Goal: Information Seeking & Learning: Find specific fact

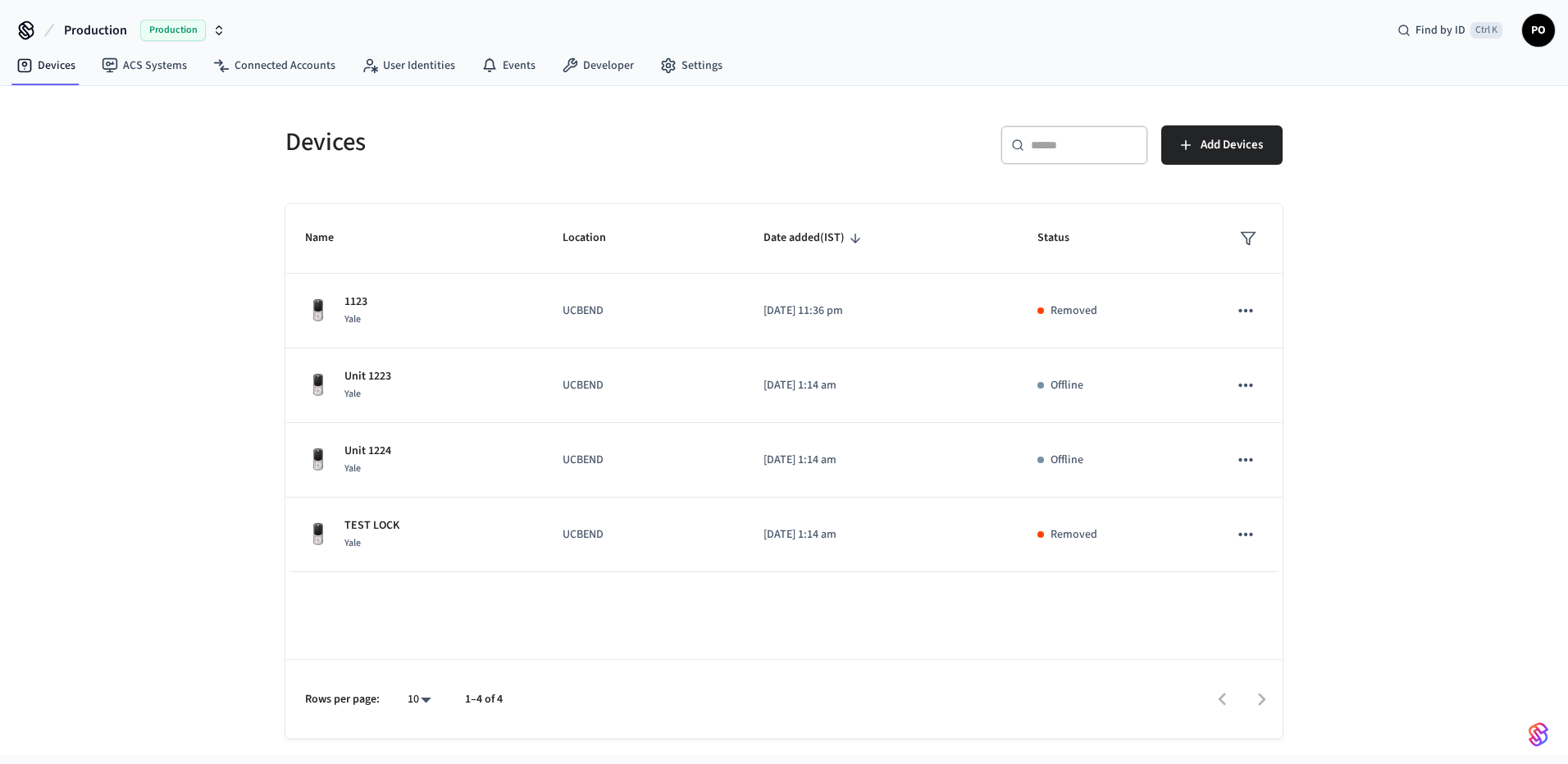
click at [450, 597] on div "Name Location Date added (IST) Status 1123 Yale UCBEND [DATE] 11:36 pm Removed …" at bounding box center [784, 471] width 997 height 535
click at [765, 652] on div "Name Location Date added (IST) Status 1123 Yale UCBEND [DATE] 11:36 pm Removed …" at bounding box center [784, 471] width 997 height 535
click at [184, 72] on link "ACS Systems" at bounding box center [144, 65] width 111 height 29
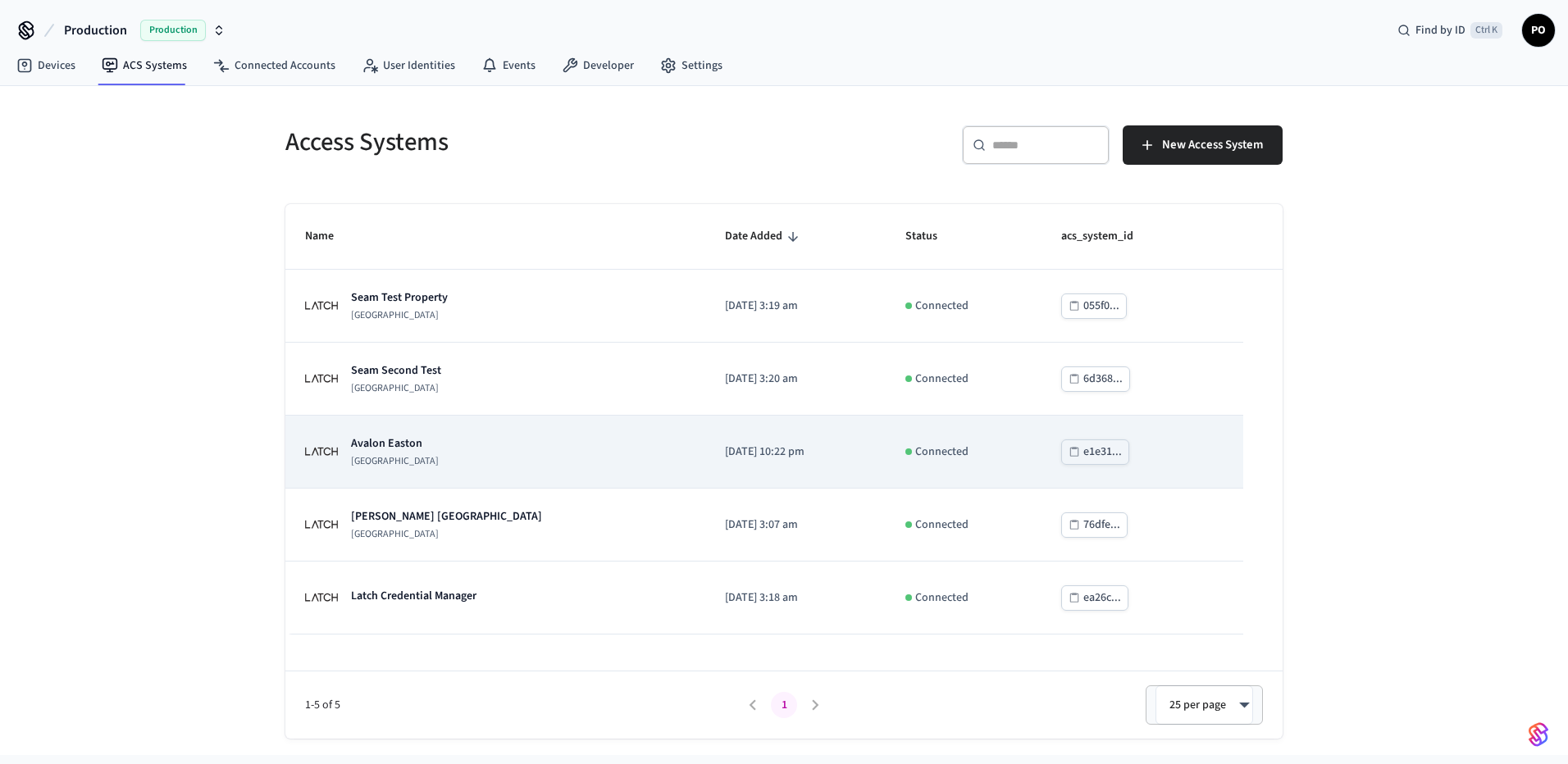
click at [537, 453] on div "[GEOGRAPHIC_DATA]" at bounding box center [494, 452] width 380 height 33
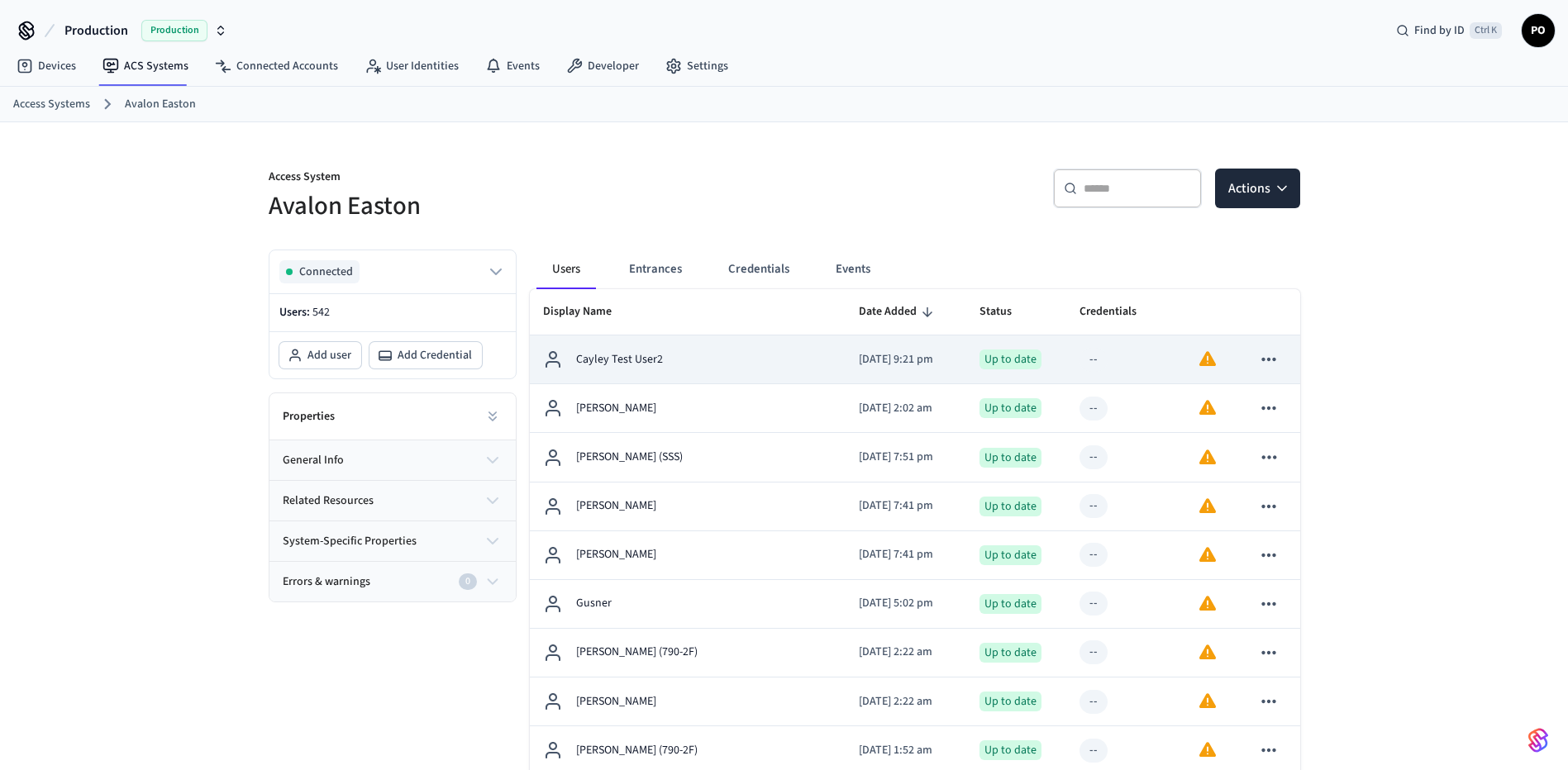
click at [684, 352] on div "Cayley Test User2" at bounding box center [687, 359] width 290 height 20
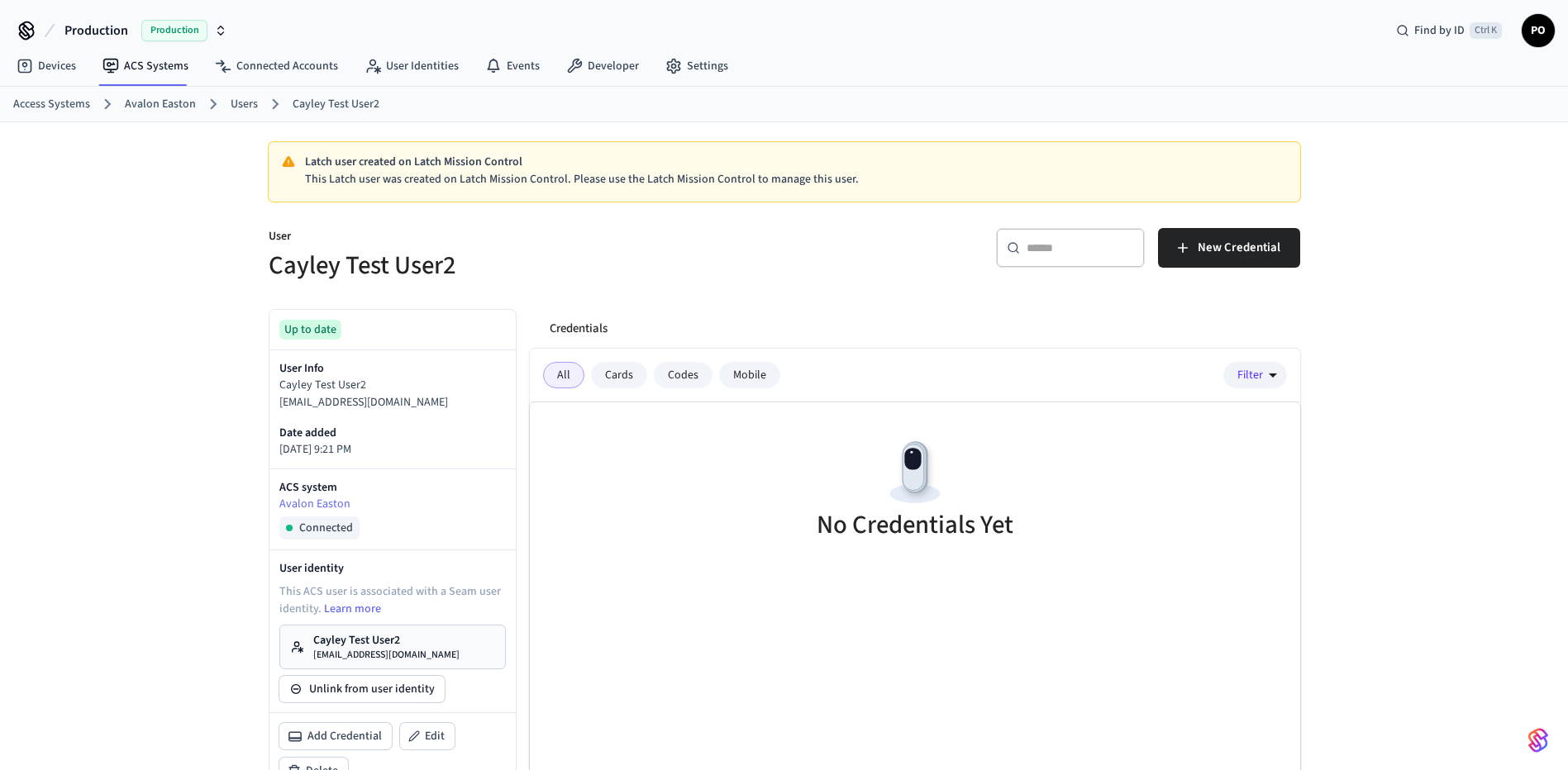
click at [166, 106] on link "Avalon Easton" at bounding box center [160, 105] width 71 height 17
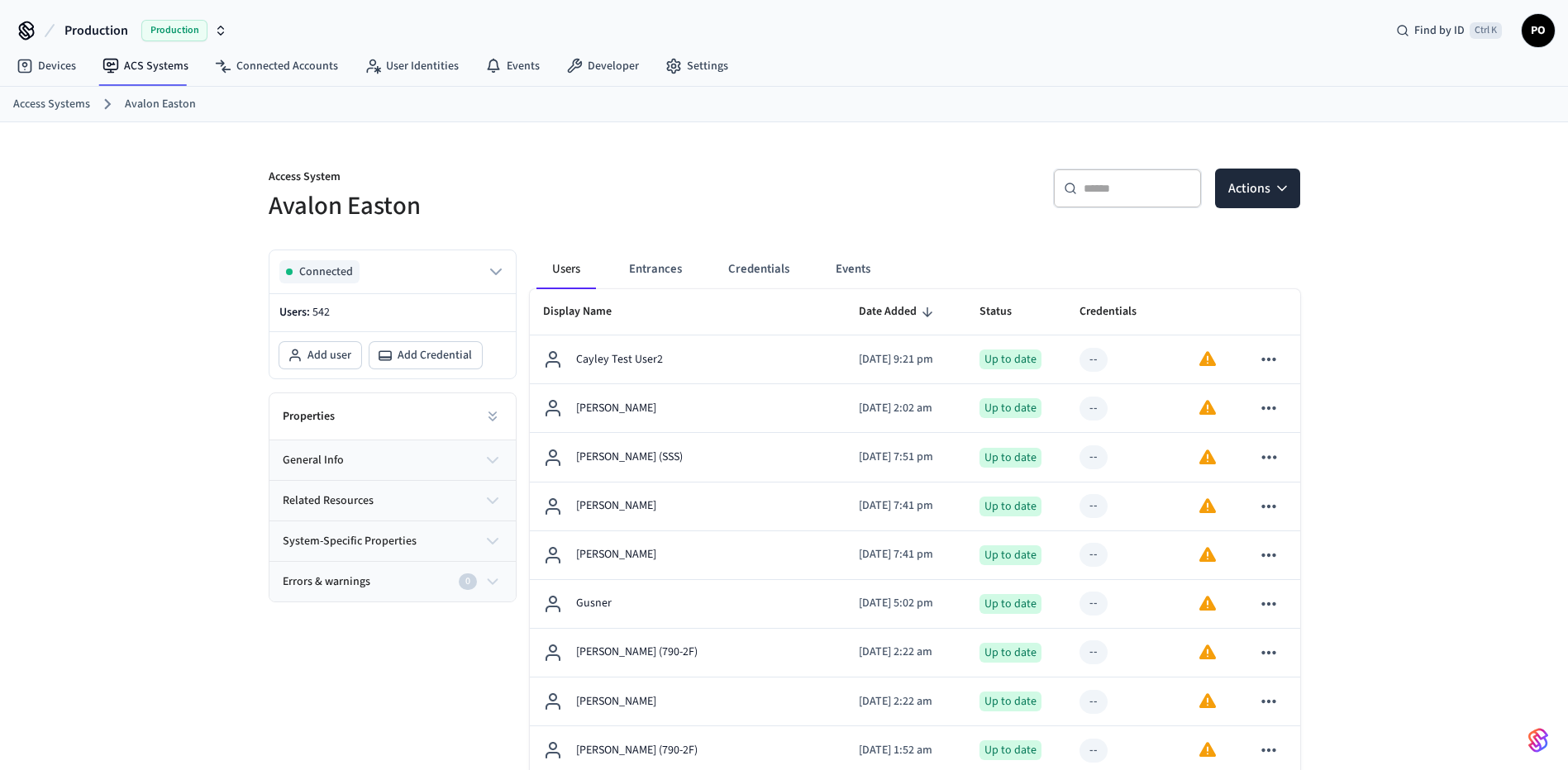
click at [48, 103] on link "Access Systems" at bounding box center [51, 105] width 77 height 17
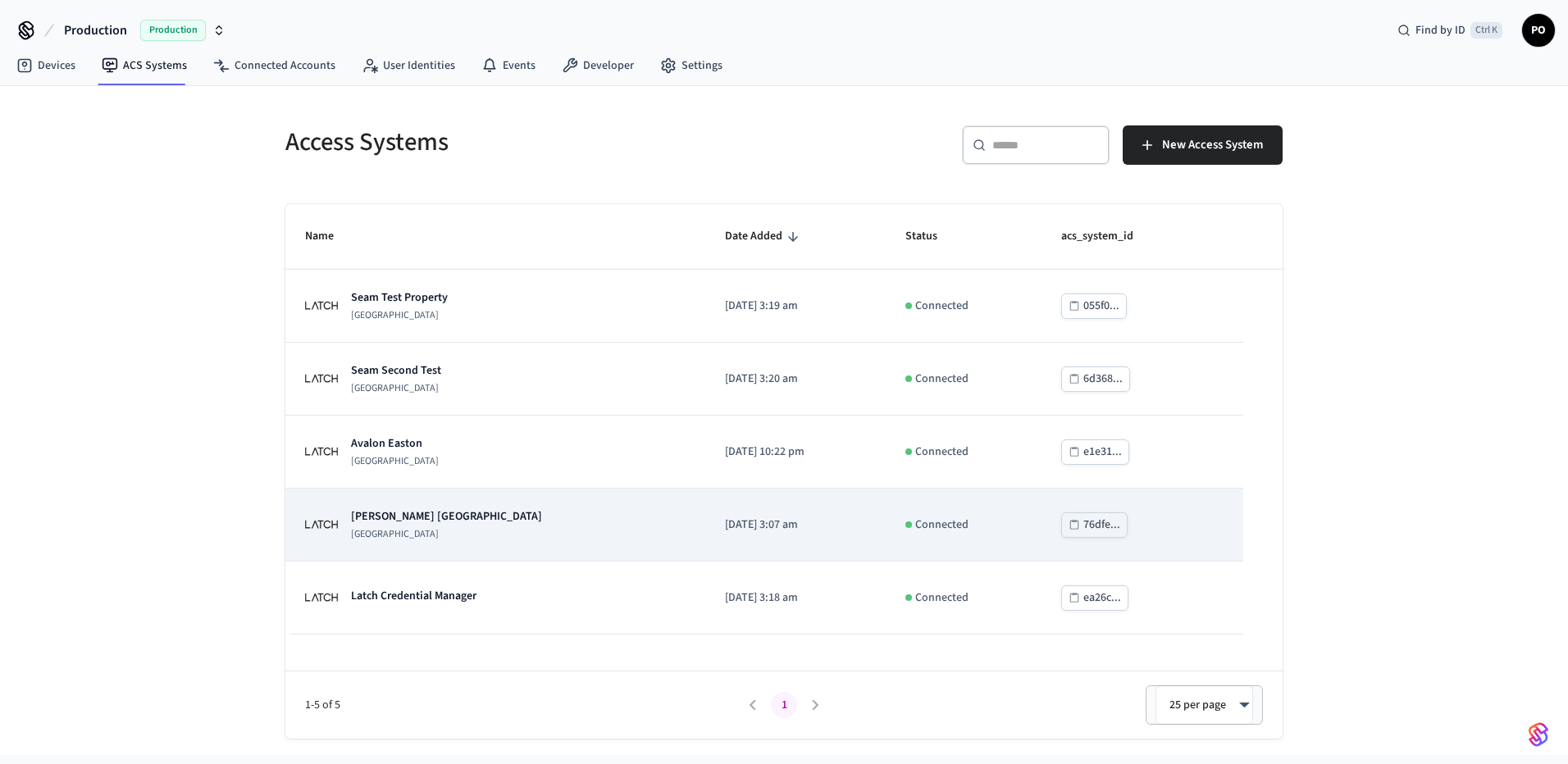
click at [516, 537] on div "[PERSON_NAME] [GEOGRAPHIC_DATA]" at bounding box center [494, 524] width 380 height 33
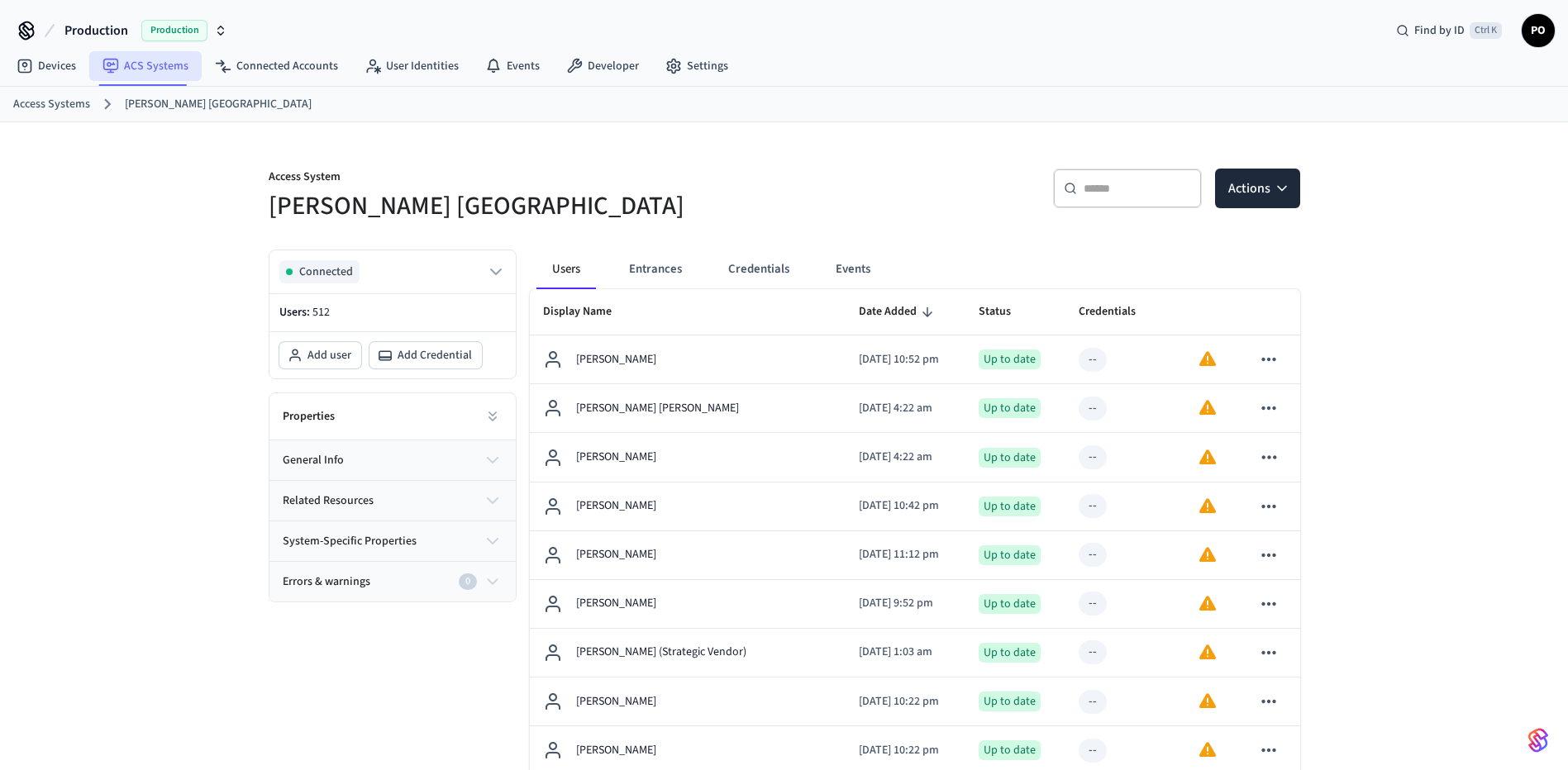
click at [161, 67] on link "ACS Systems" at bounding box center [145, 66] width 112 height 29
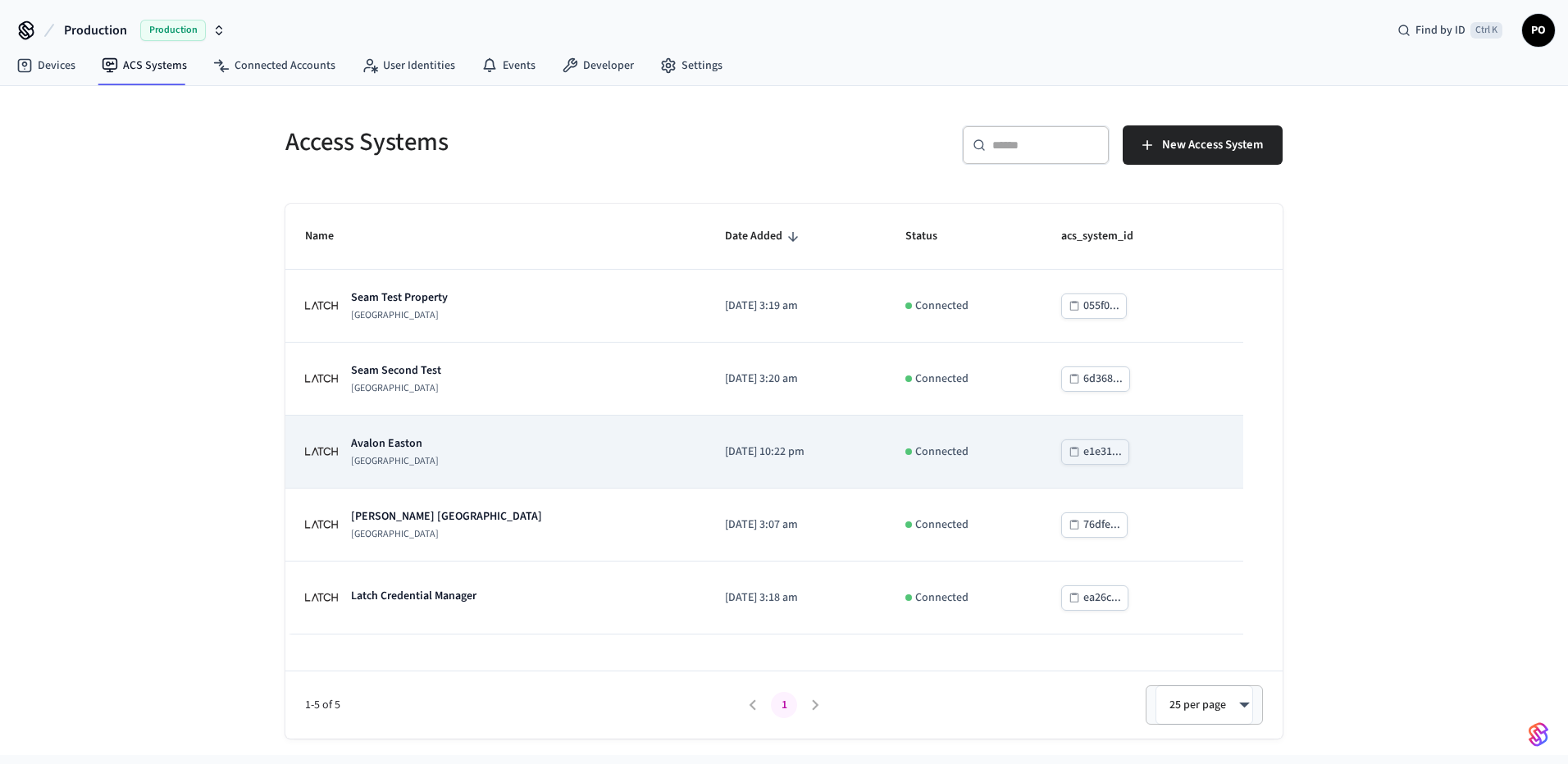
click at [496, 456] on div "[GEOGRAPHIC_DATA]" at bounding box center [494, 452] width 380 height 33
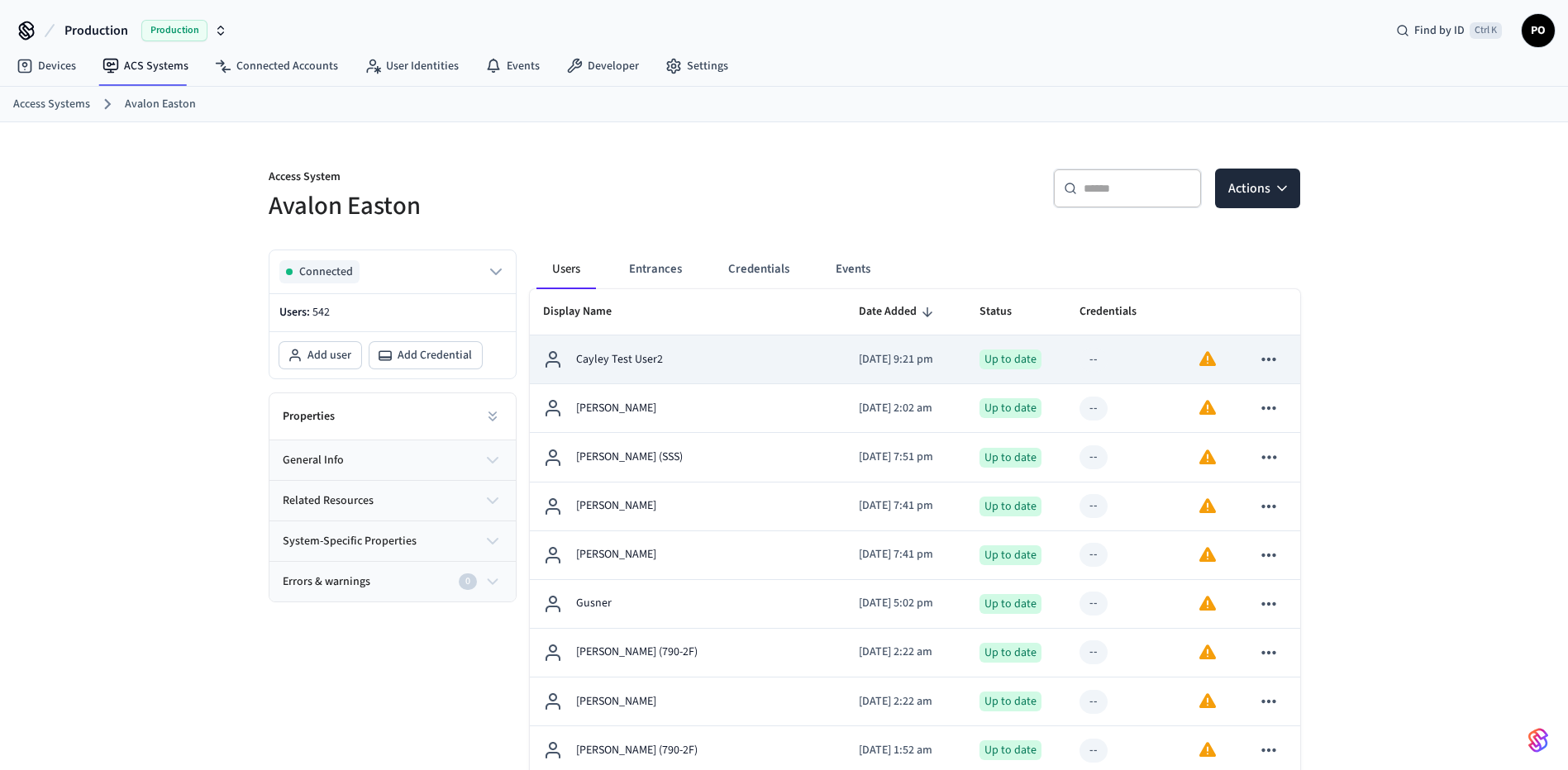
click at [709, 370] on div "Cayley Test User2" at bounding box center [687, 359] width 290 height 20
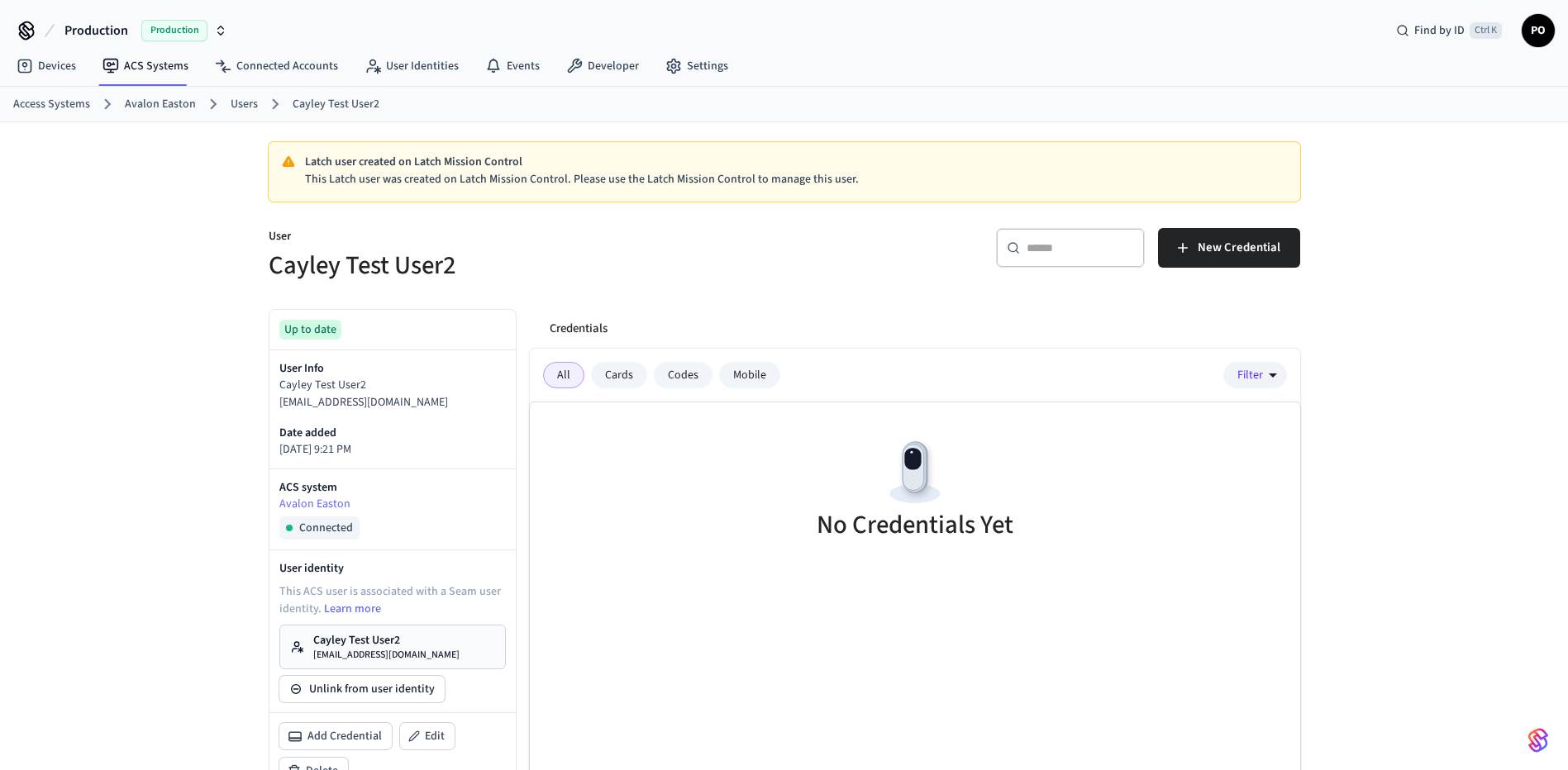
drag, startPoint x: 476, startPoint y: 401, endPoint x: 273, endPoint y: 407, distance: 203.1
click at [273, 407] on div "User Info Cayley Test User2 [EMAIL_ADDRESS][DOMAIN_NAME] Date added [DATE] 9:21…" at bounding box center [392, 410] width 246 height 118
copy p "[EMAIL_ADDRESS][DOMAIN_NAME]"
click at [160, 340] on div "Latch user created on Latch Mission Control This Latch user was created on Latc…" at bounding box center [784, 570] width 1568 height 895
click at [140, 101] on link "Avalon Easton" at bounding box center [160, 105] width 71 height 17
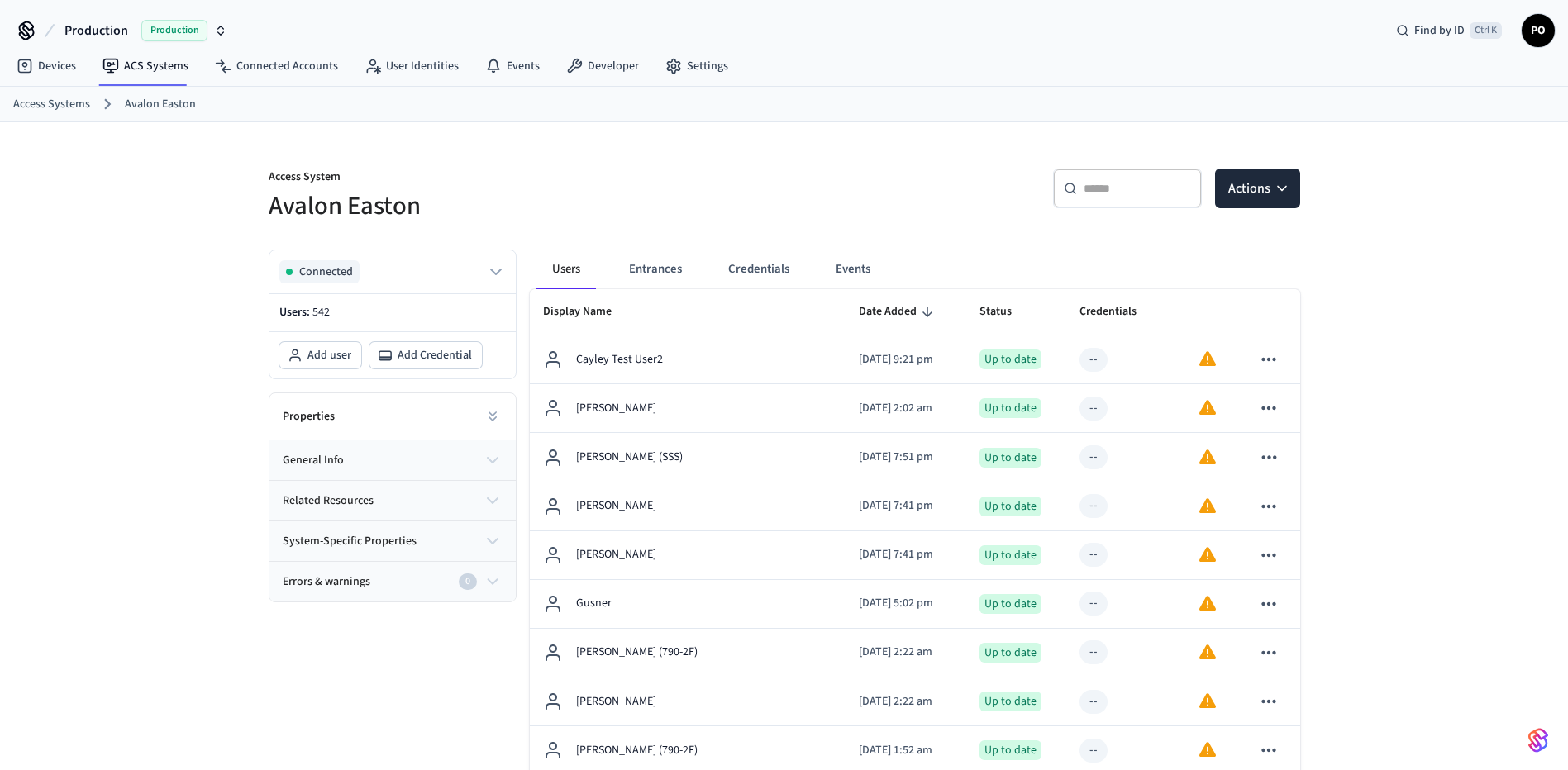
click at [64, 109] on link "Access Systems" at bounding box center [51, 105] width 77 height 17
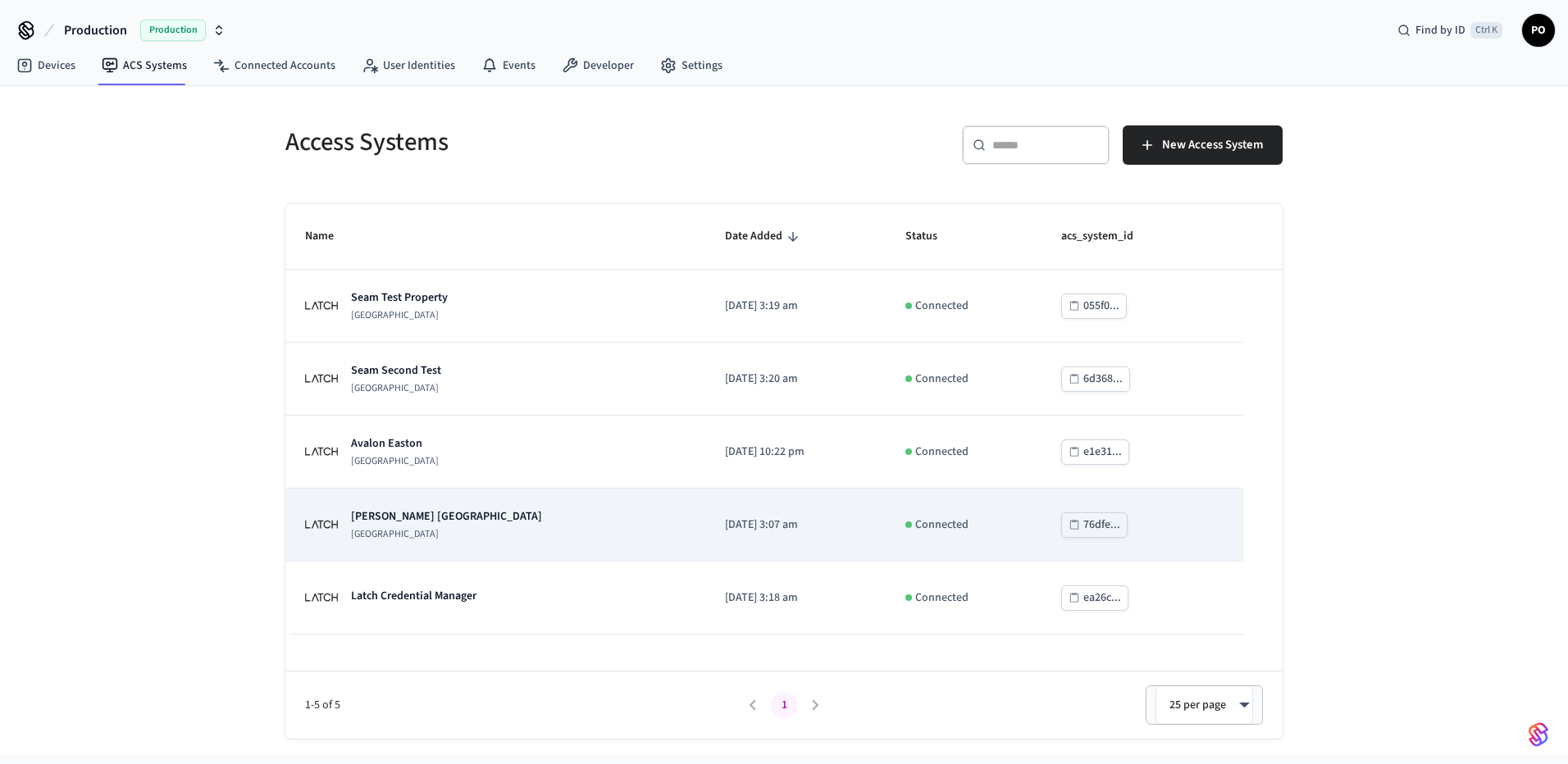
click at [481, 526] on div "[PERSON_NAME] [GEOGRAPHIC_DATA]" at bounding box center [494, 524] width 380 height 33
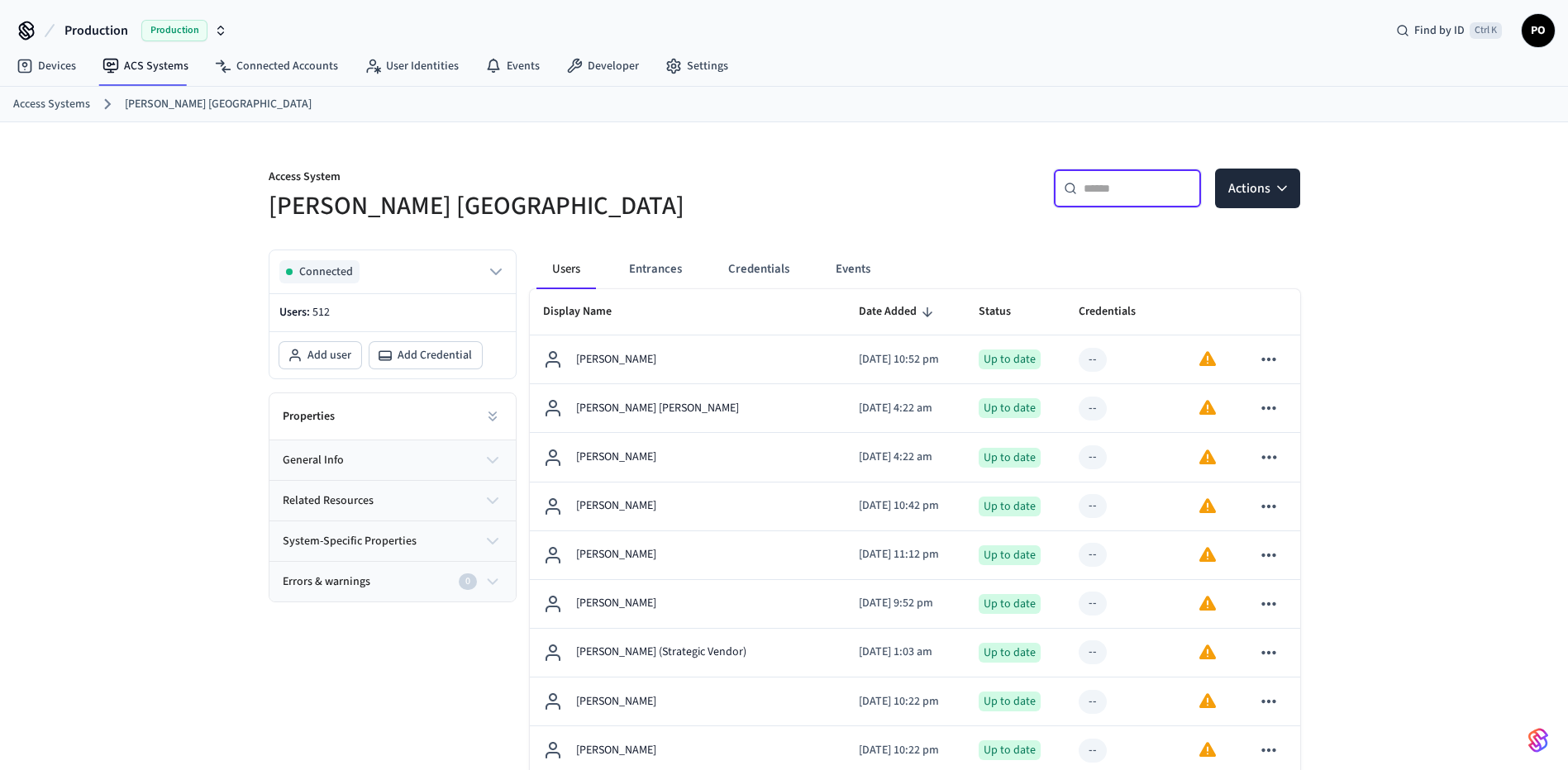
click at [1103, 196] on input "text" at bounding box center [1137, 188] width 107 height 16
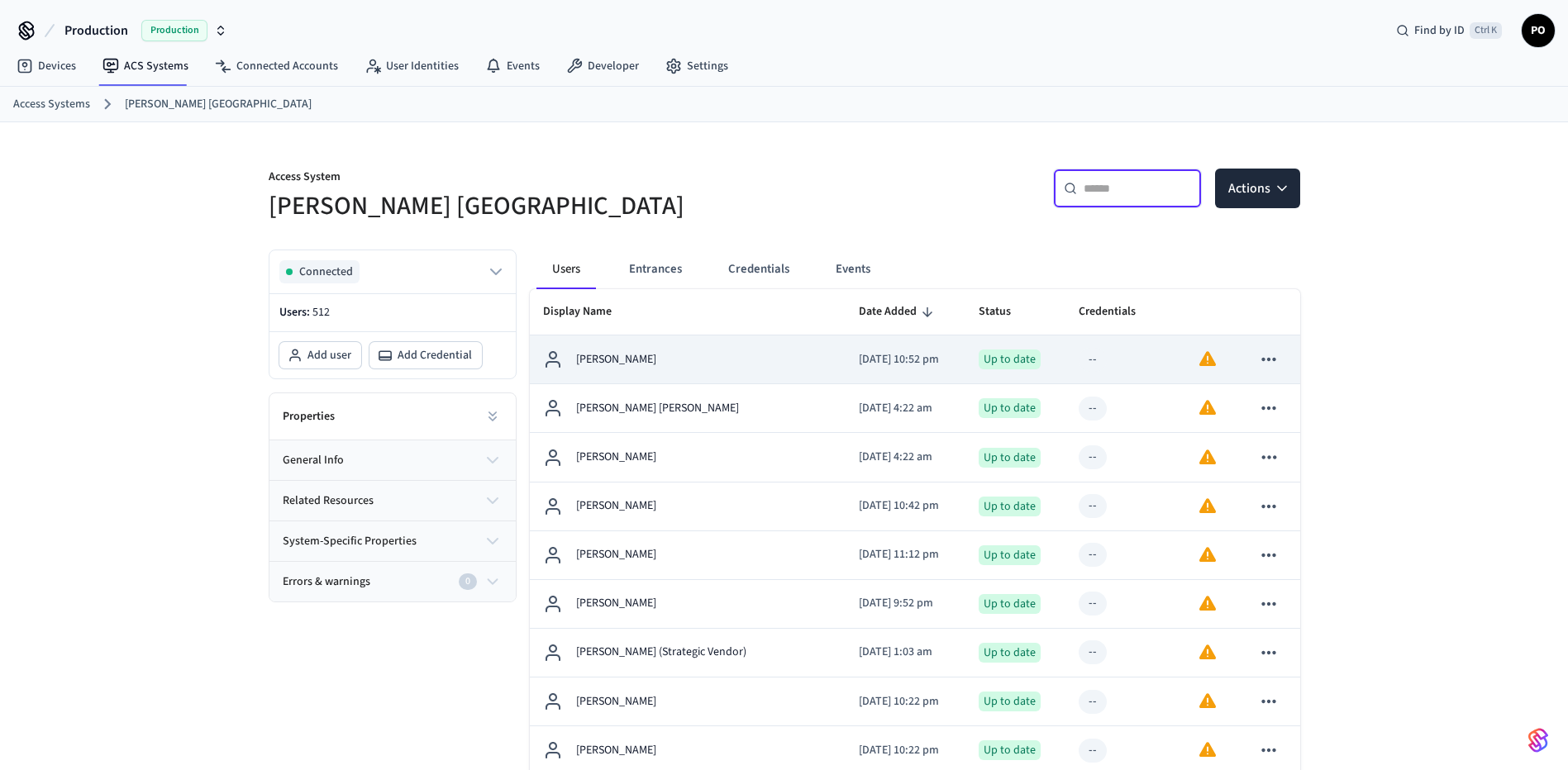
paste input "**********"
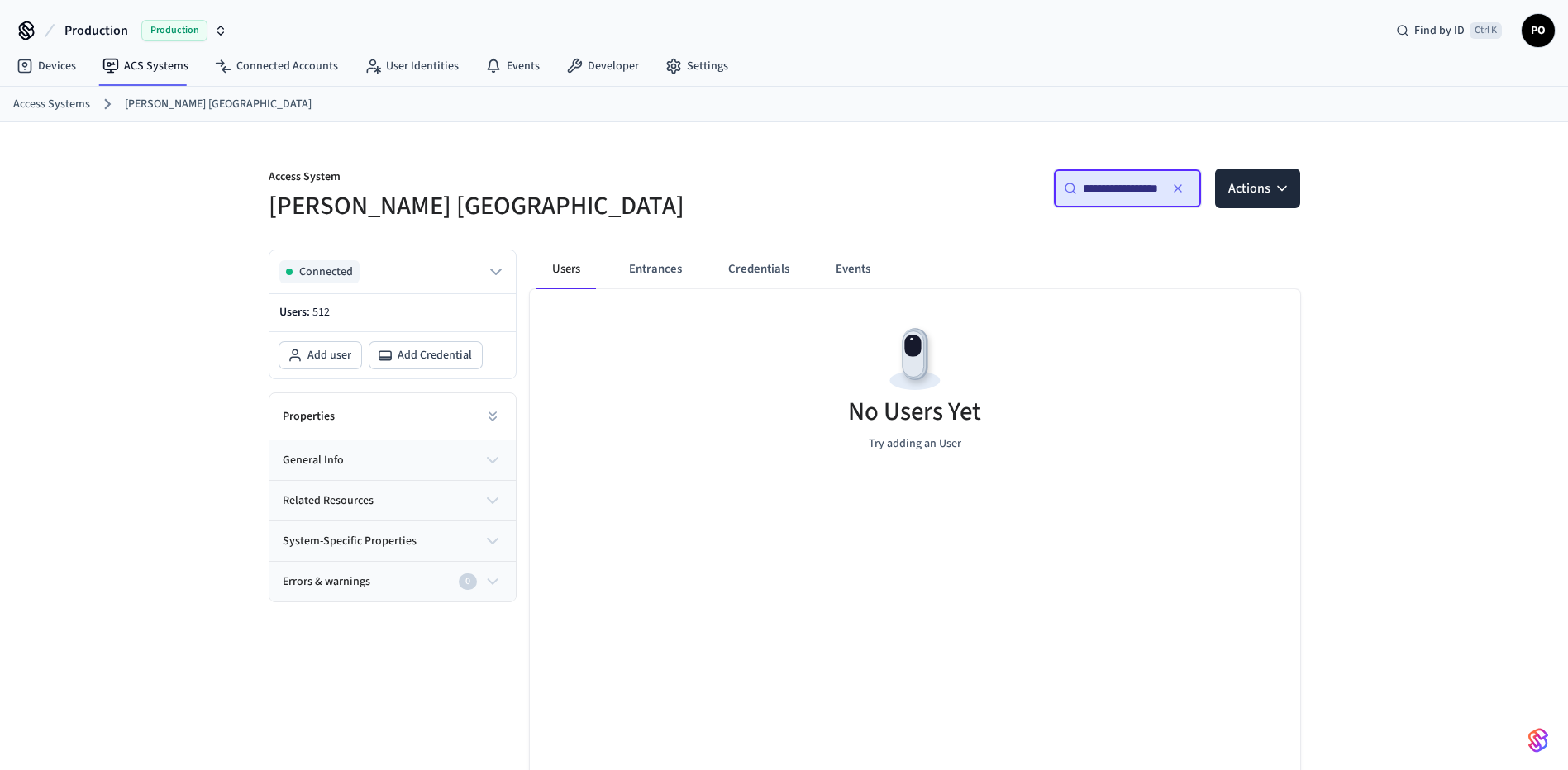
type input "**********"
click at [62, 105] on link "Access Systems" at bounding box center [51, 105] width 77 height 17
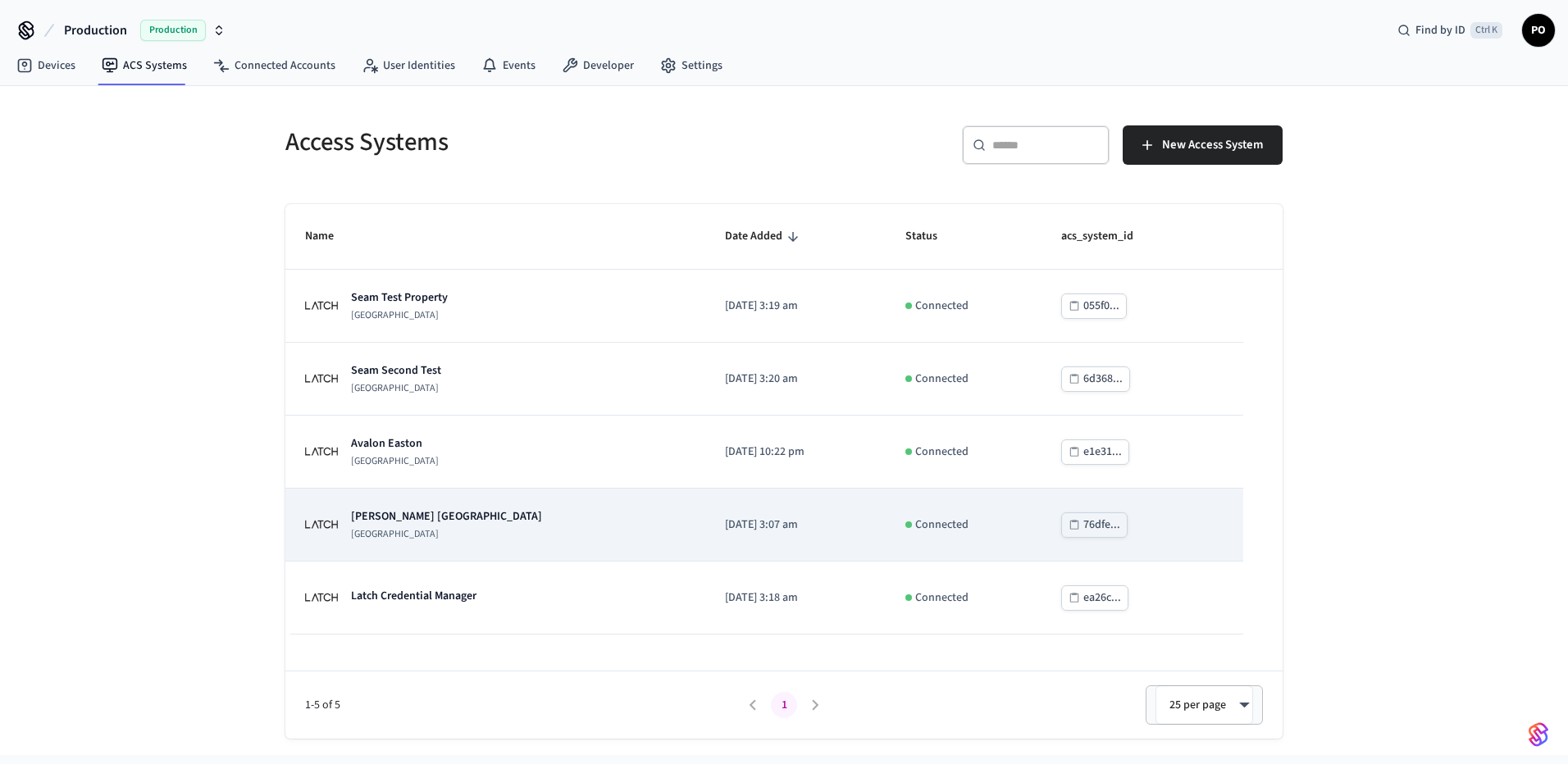
click at [381, 512] on p "[PERSON_NAME] [GEOGRAPHIC_DATA]" at bounding box center [446, 516] width 192 height 16
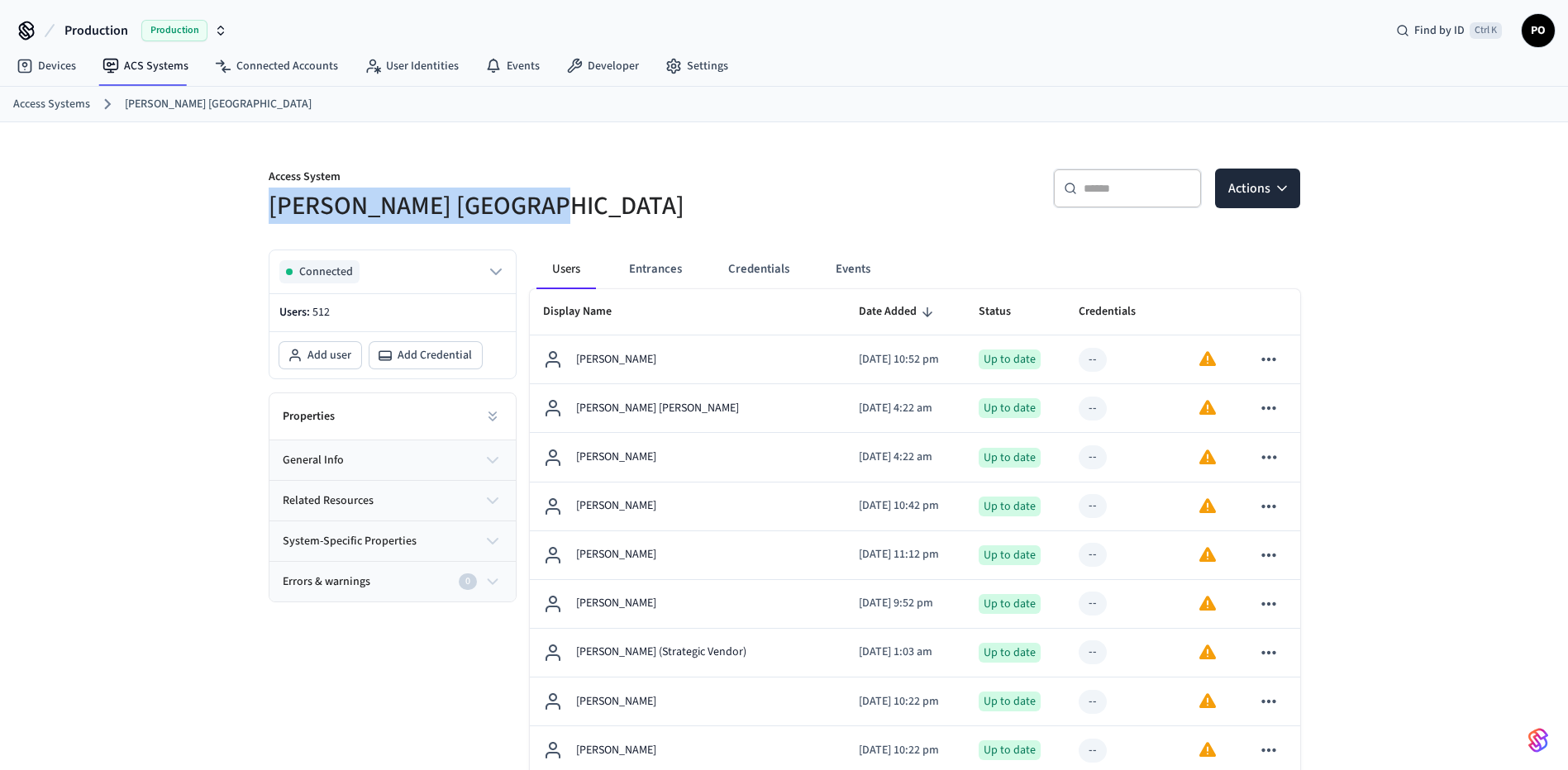
drag, startPoint x: 273, startPoint y: 208, endPoint x: 570, endPoint y: 203, distance: 297.0
click at [570, 203] on h5 "[PERSON_NAME] [GEOGRAPHIC_DATA]" at bounding box center [522, 206] width 506 height 34
copy h5 "[PERSON_NAME] [GEOGRAPHIC_DATA]"
click at [592, 60] on link "Developer" at bounding box center [603, 66] width 99 height 29
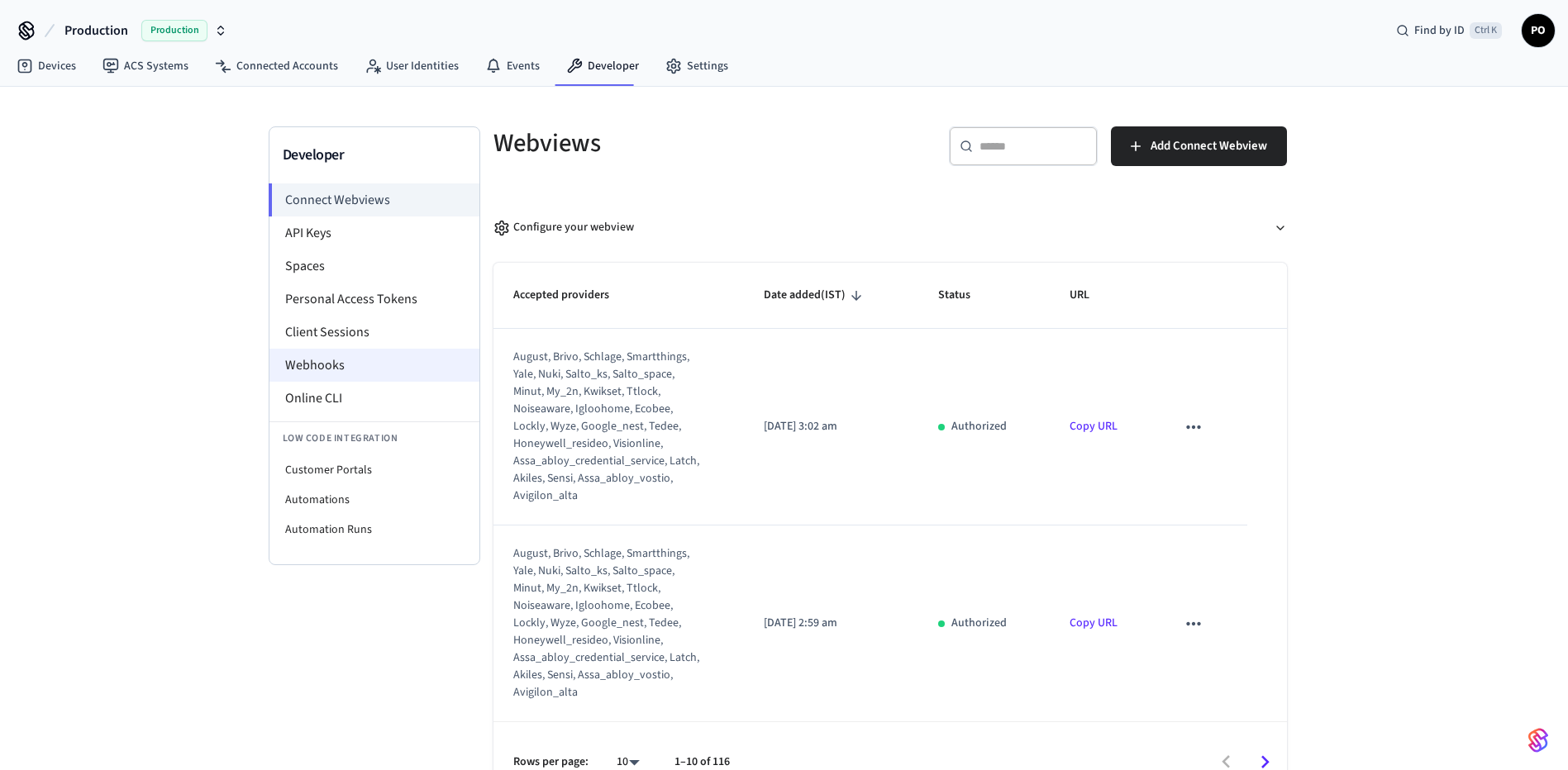
click at [368, 374] on li "Webhooks" at bounding box center [374, 365] width 210 height 33
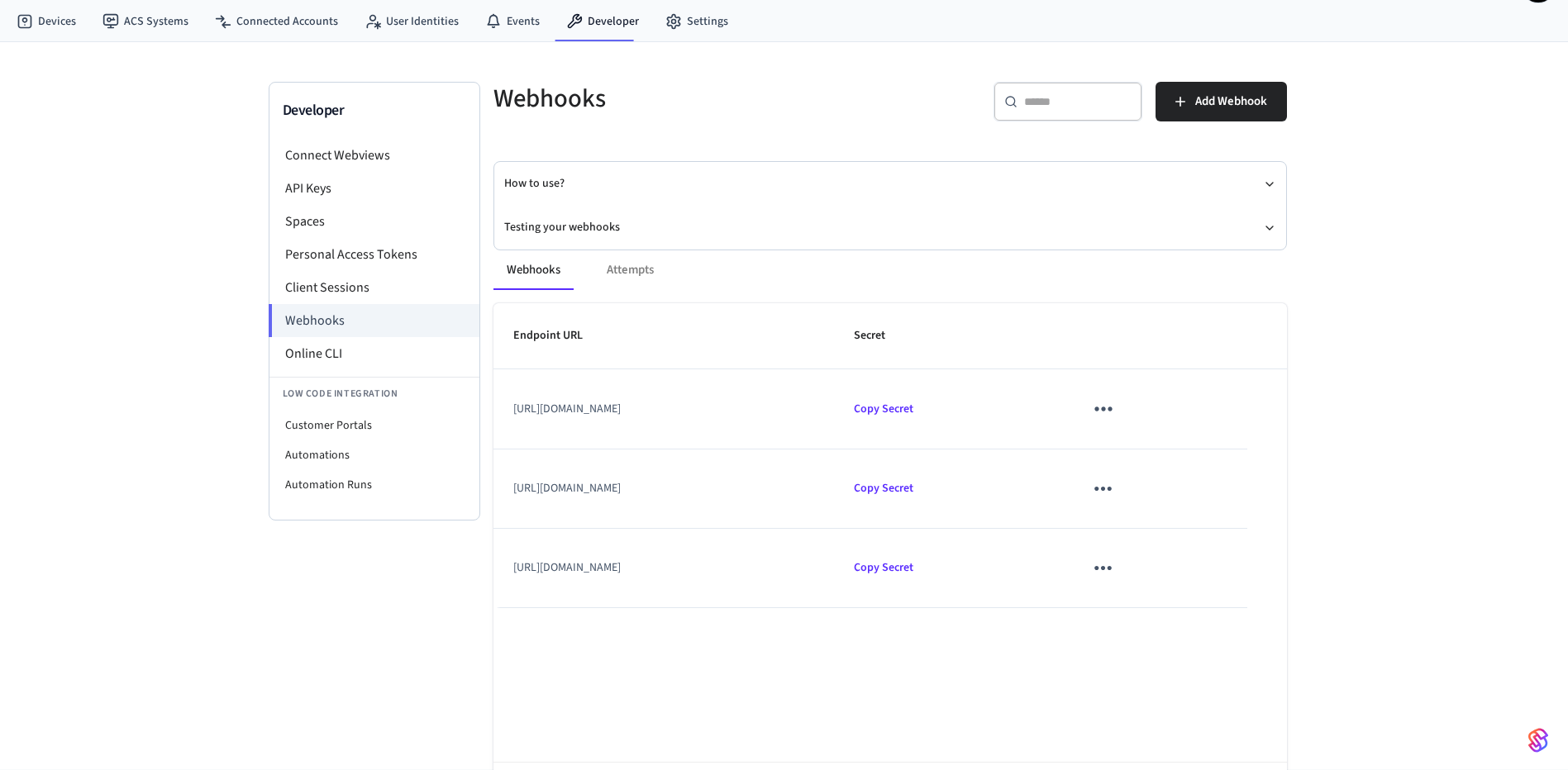
scroll to position [83, 0]
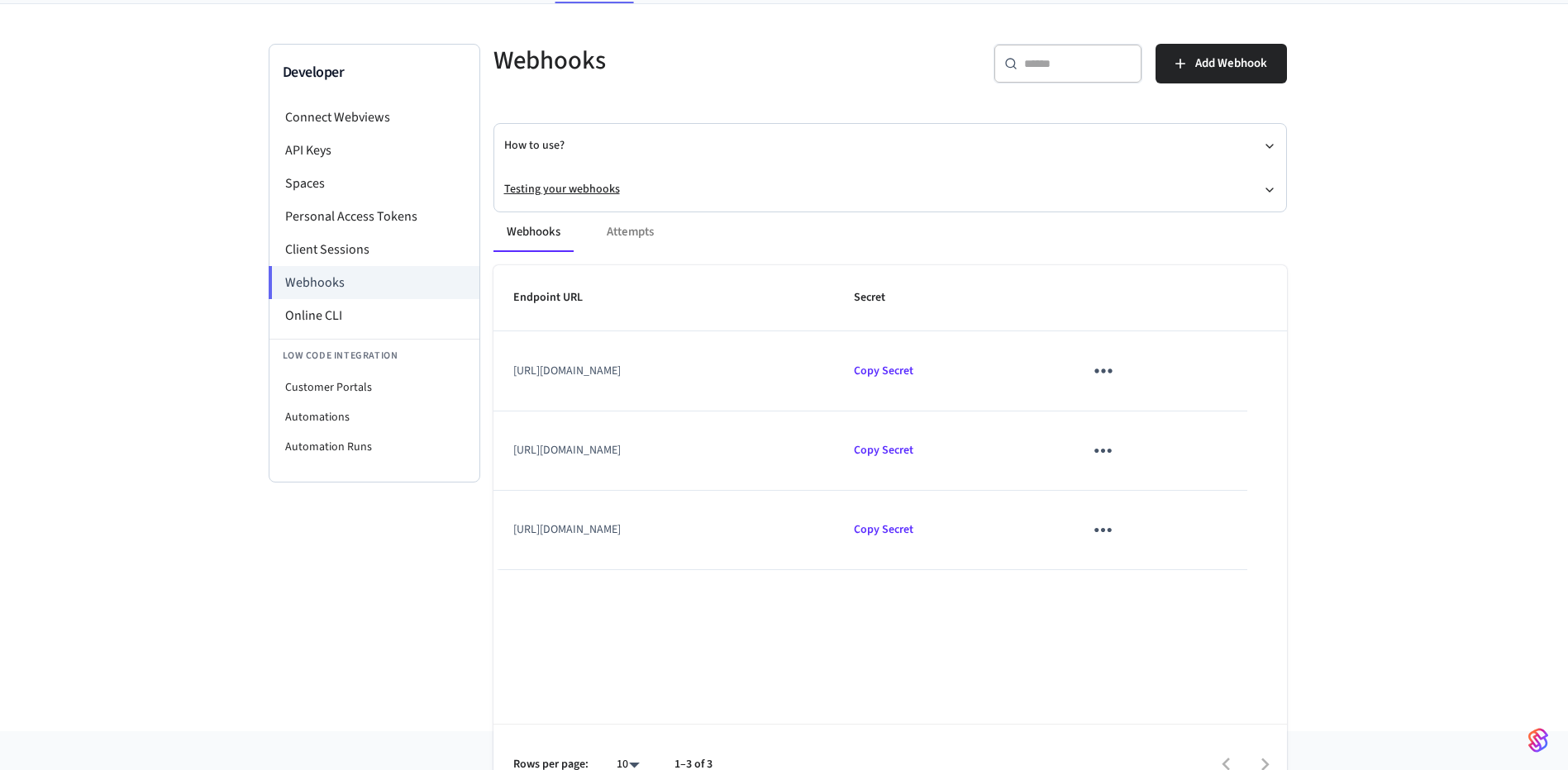
click at [593, 181] on button "Testing your webhooks" at bounding box center [890, 189] width 772 height 44
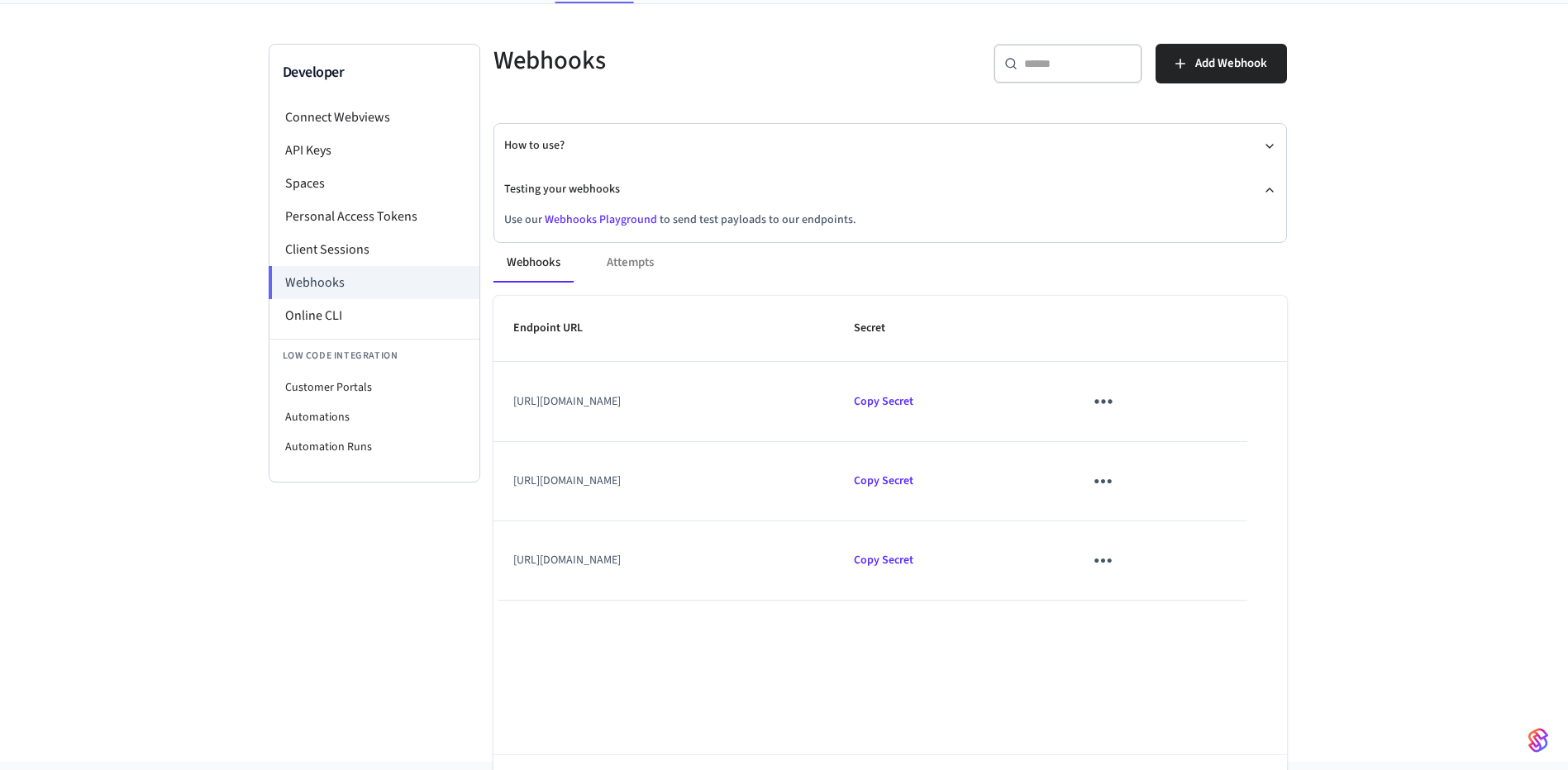
click at [610, 219] on link "Webhooks Playground" at bounding box center [601, 220] width 112 height 16
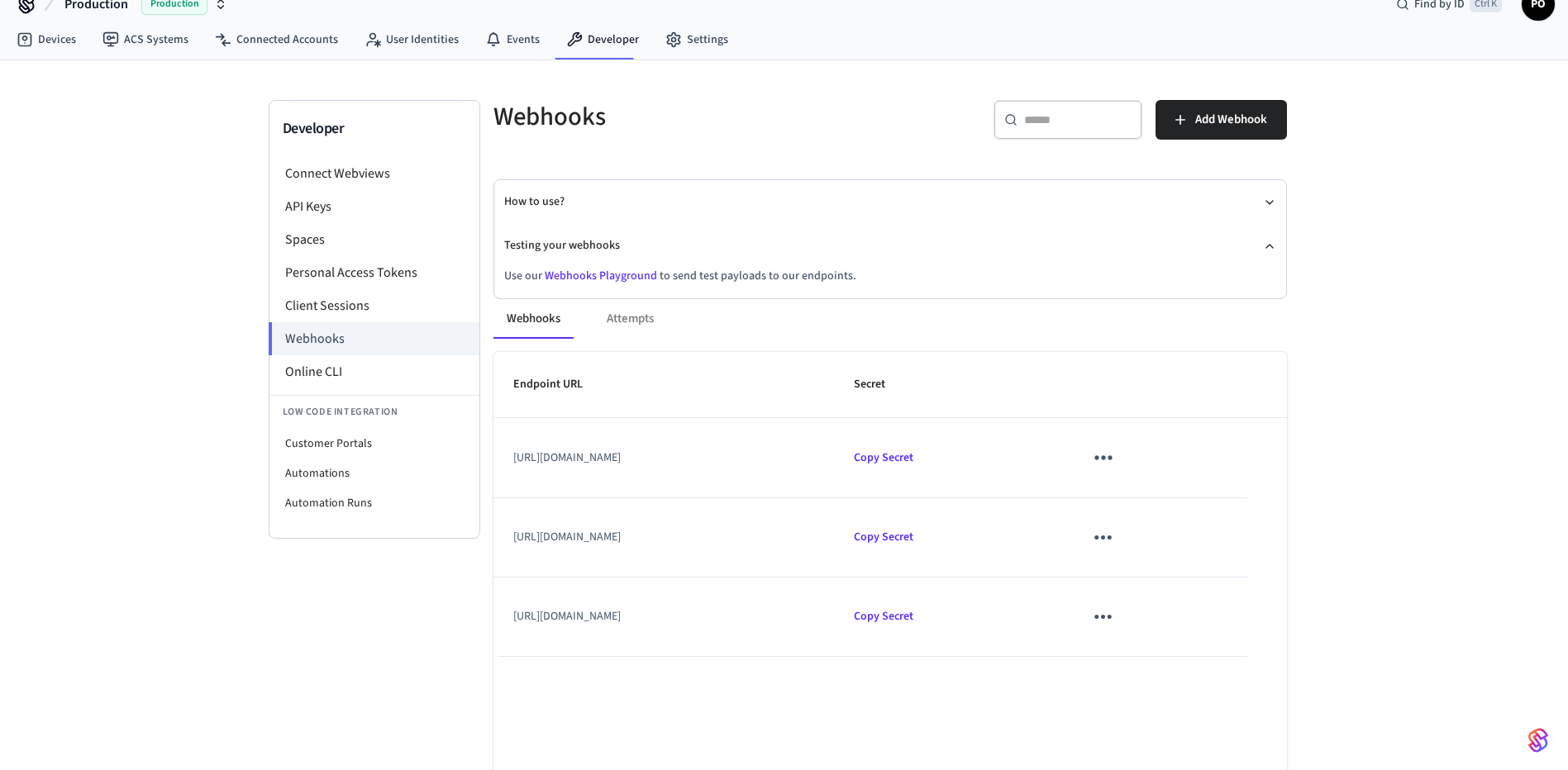
scroll to position [0, 0]
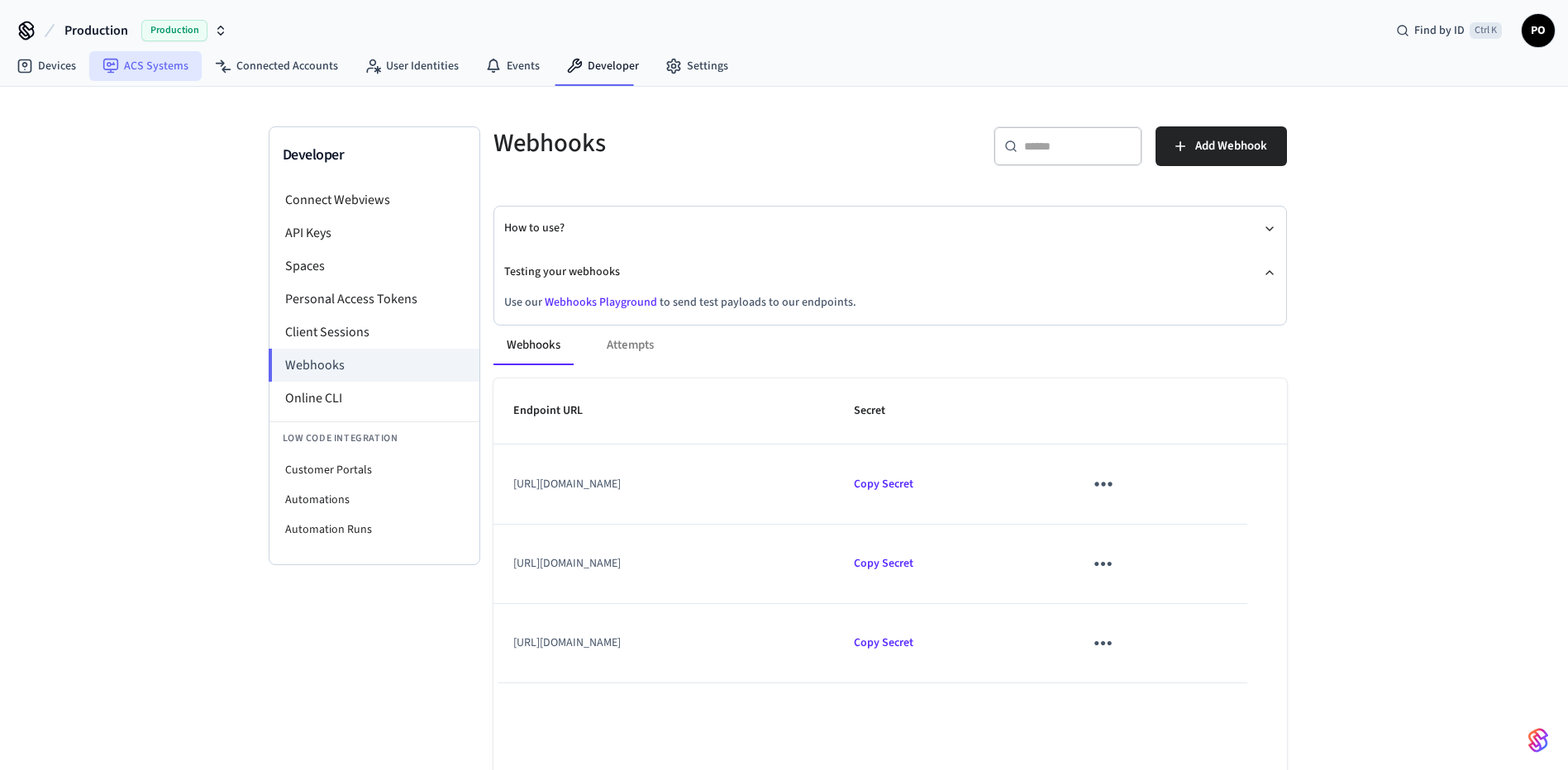
click at [176, 69] on link "ACS Systems" at bounding box center [145, 66] width 112 height 29
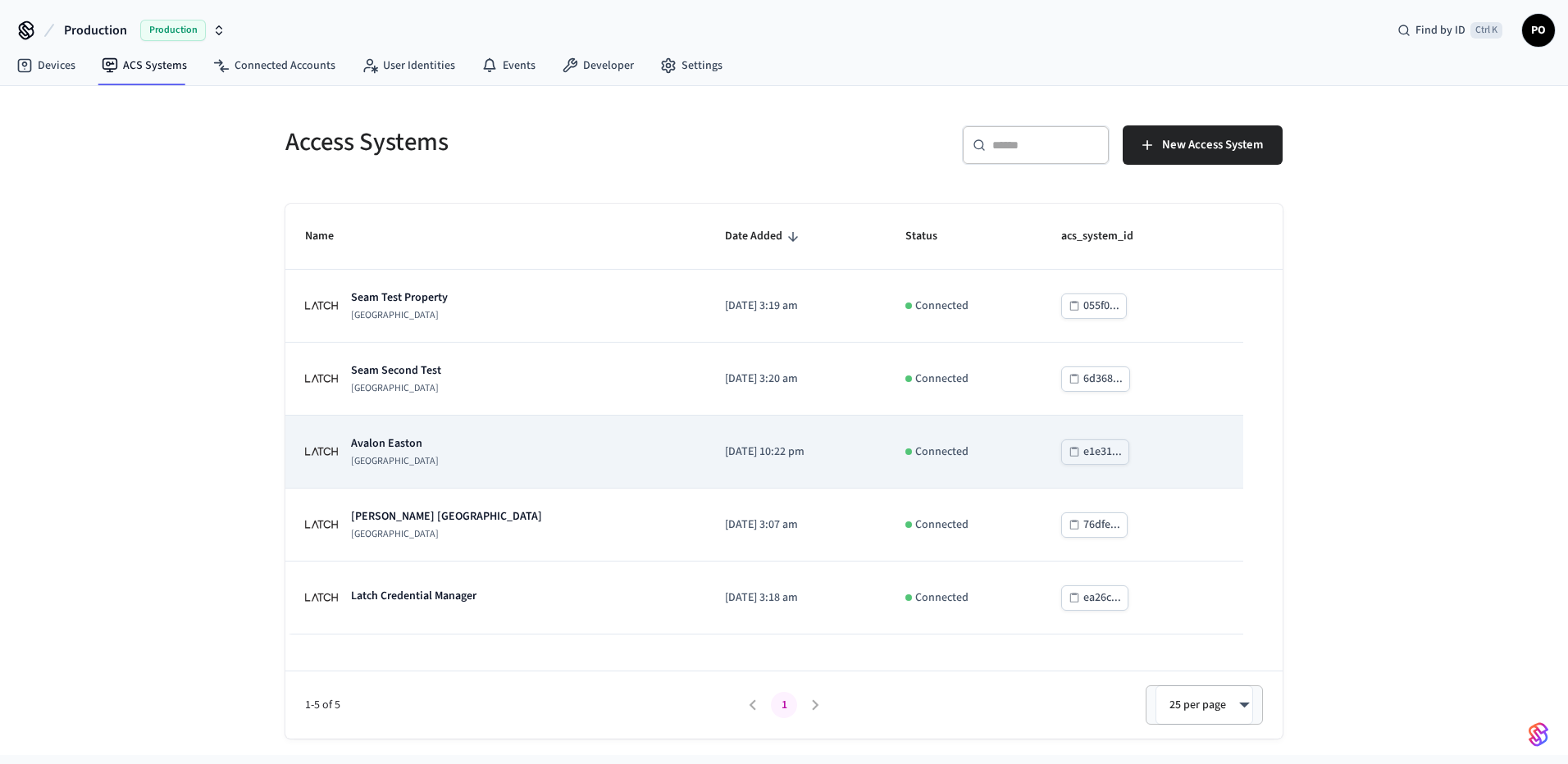
click at [500, 473] on td "[GEOGRAPHIC_DATA]" at bounding box center [495, 452] width 420 height 73
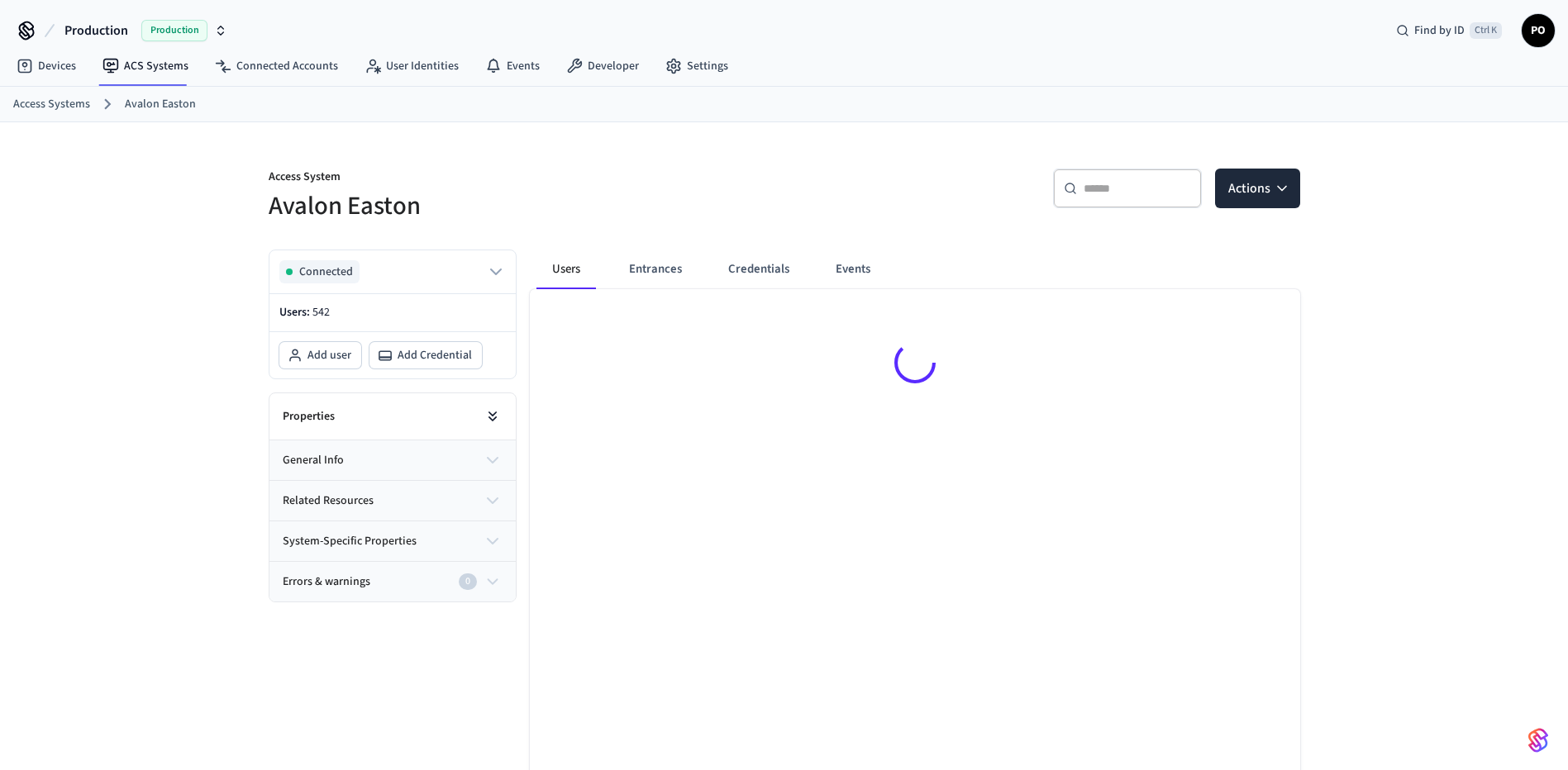
click at [494, 427] on button at bounding box center [493, 416] width 33 height 33
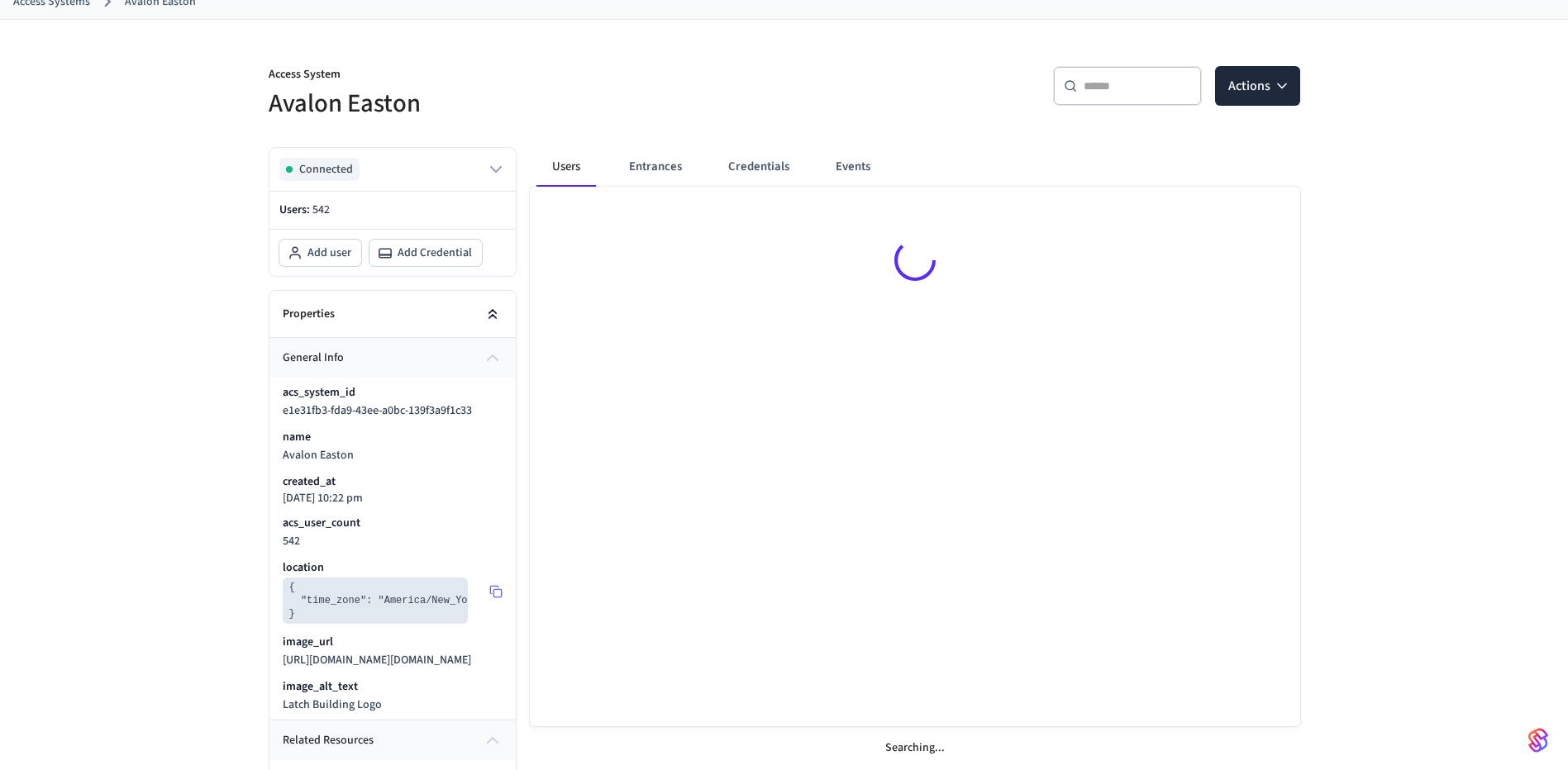
scroll to position [331, 0]
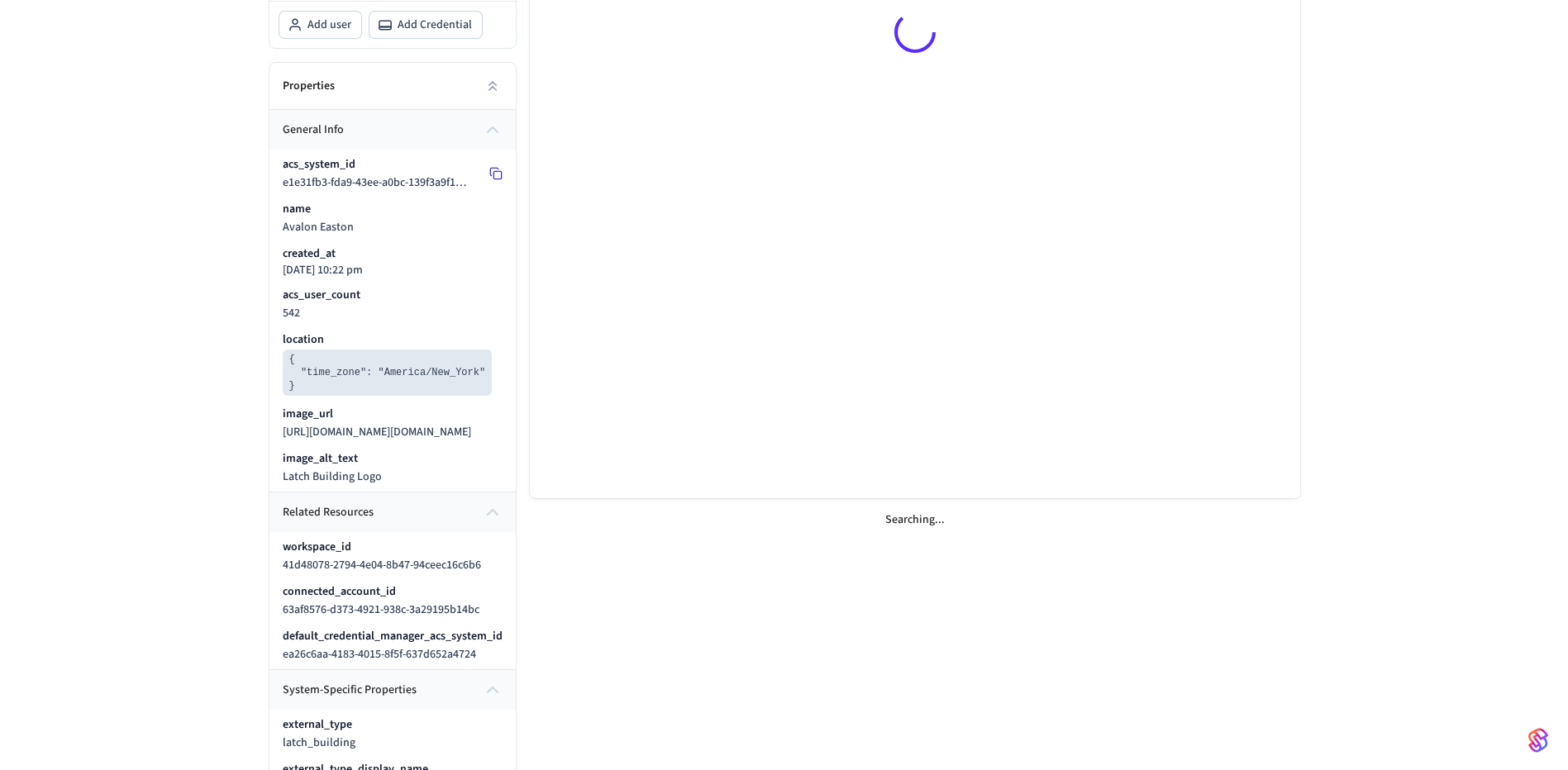
click at [494, 172] on rect at bounding box center [497, 176] width 8 height 8
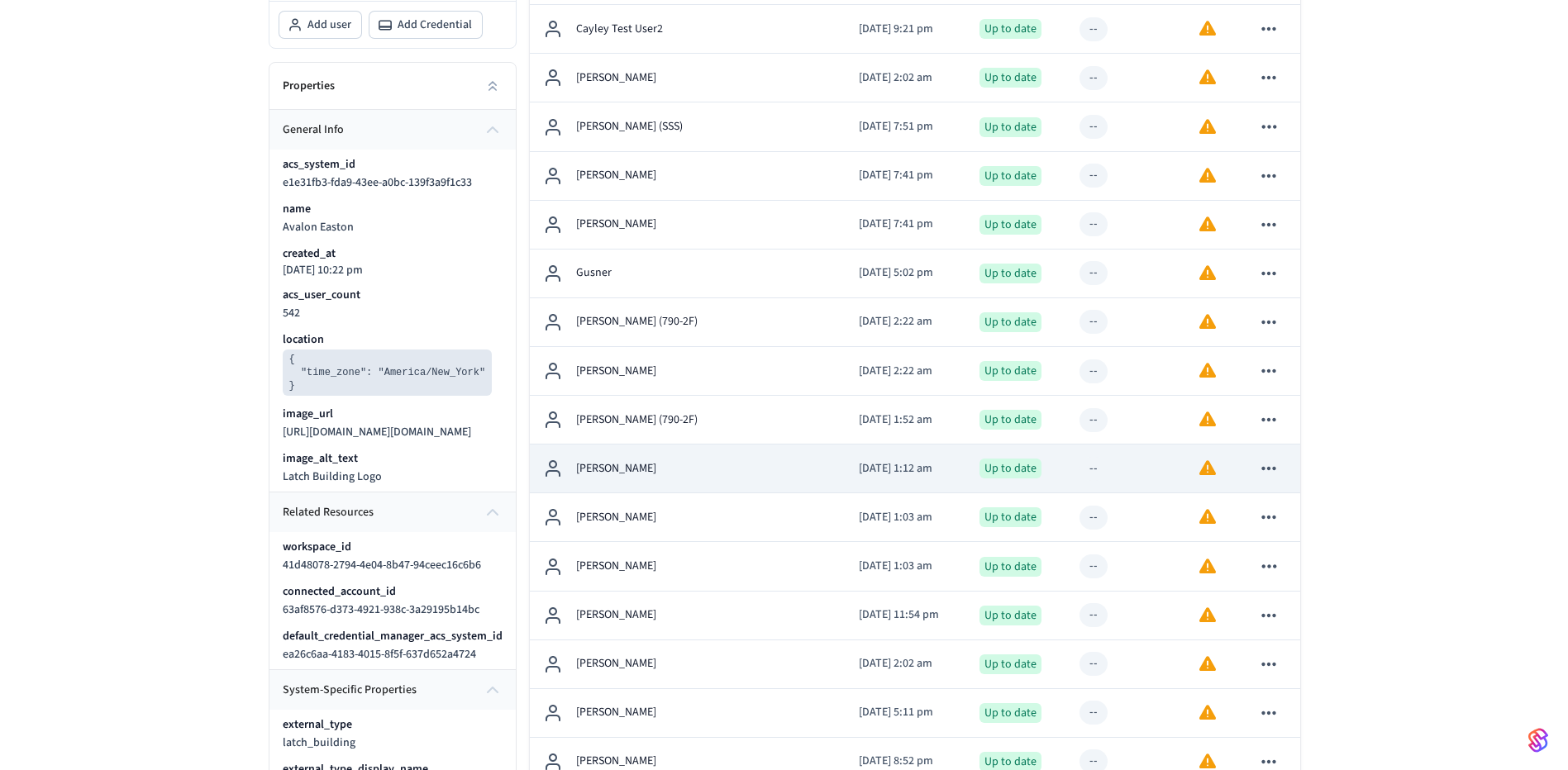
scroll to position [0, 0]
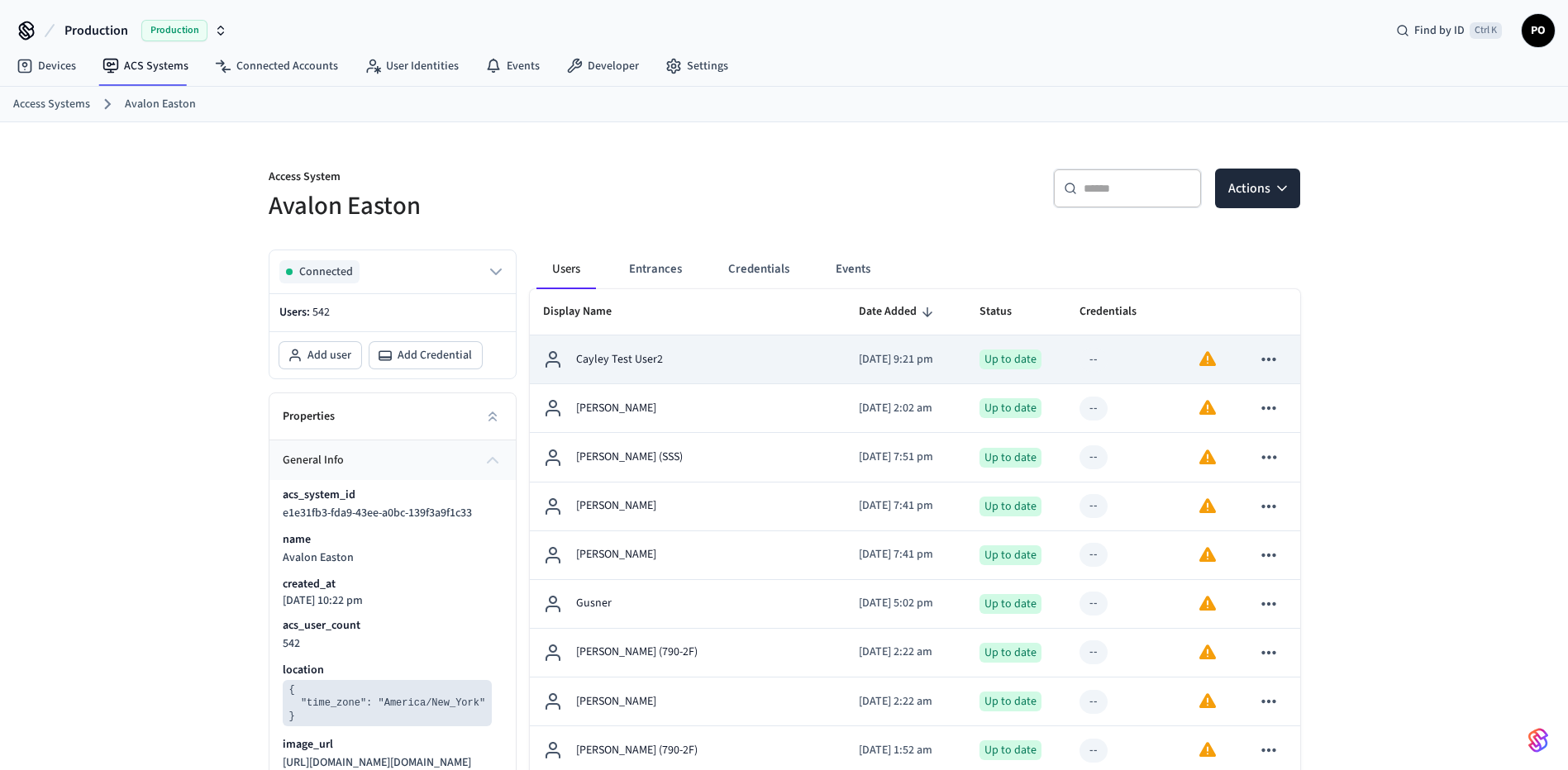
click at [651, 359] on p "Cayley Test User2" at bounding box center [619, 360] width 87 height 17
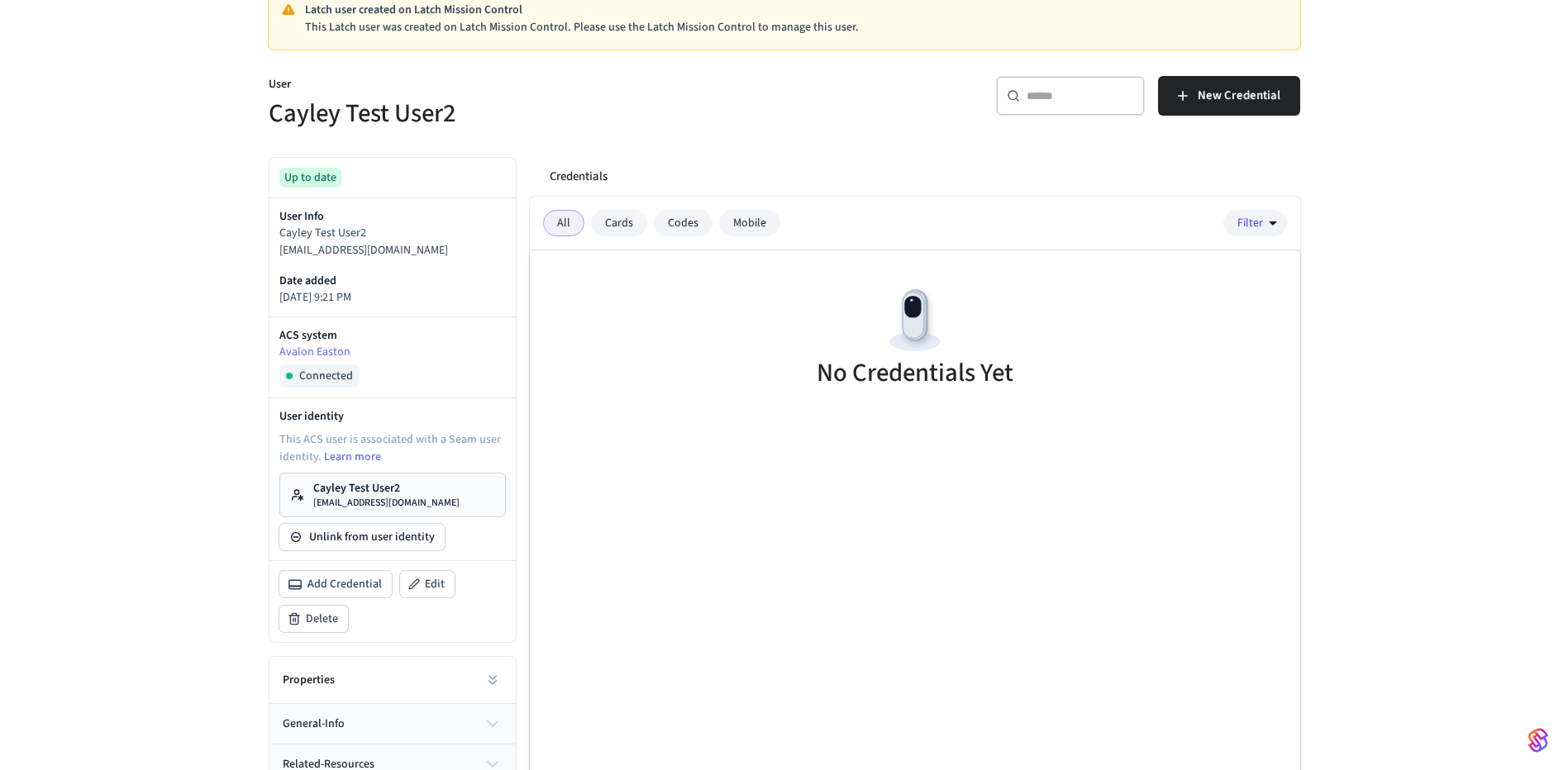
scroll to position [248, 0]
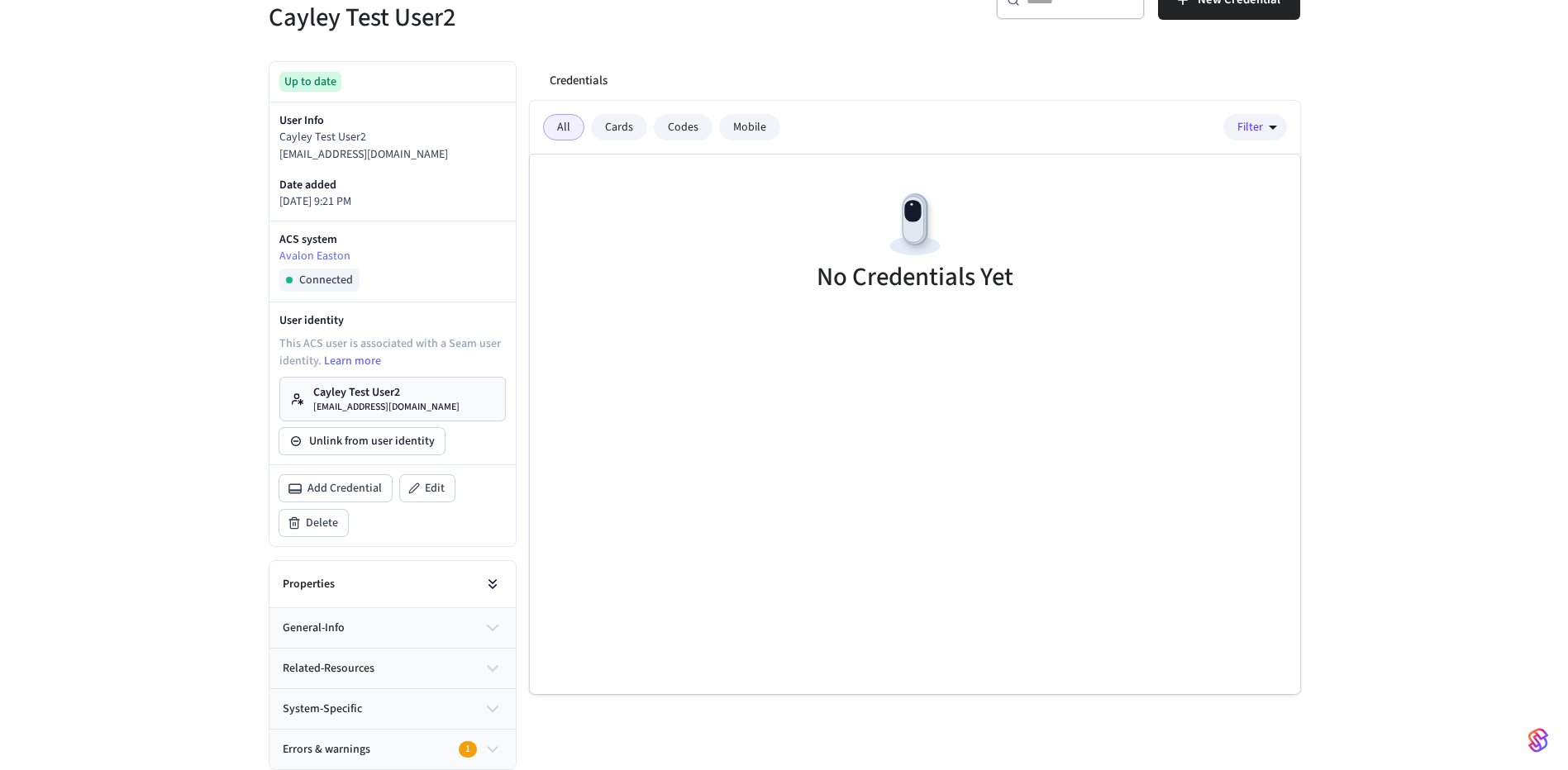
click at [490, 573] on button at bounding box center [493, 584] width 33 height 33
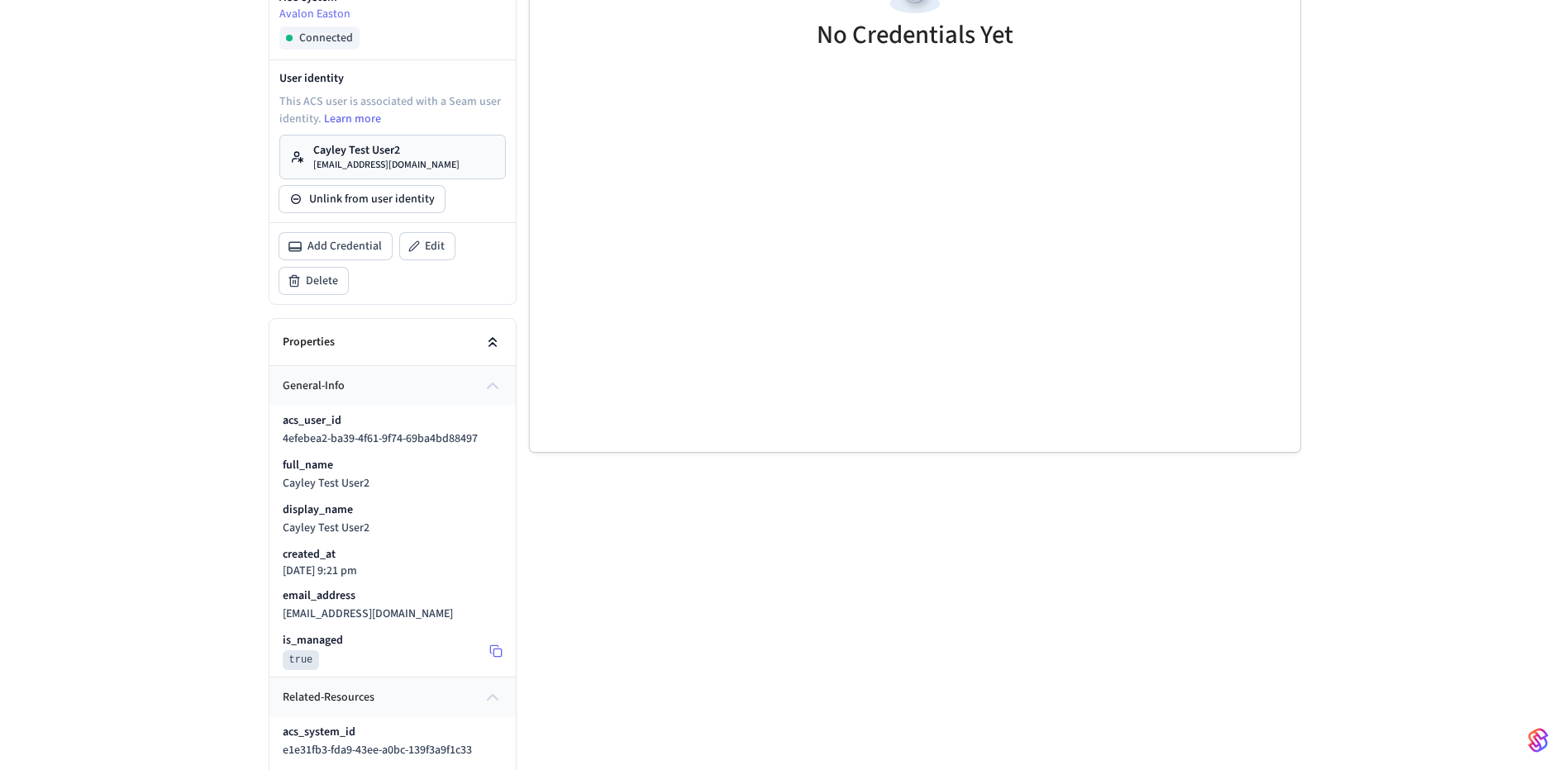
scroll to position [579, 0]
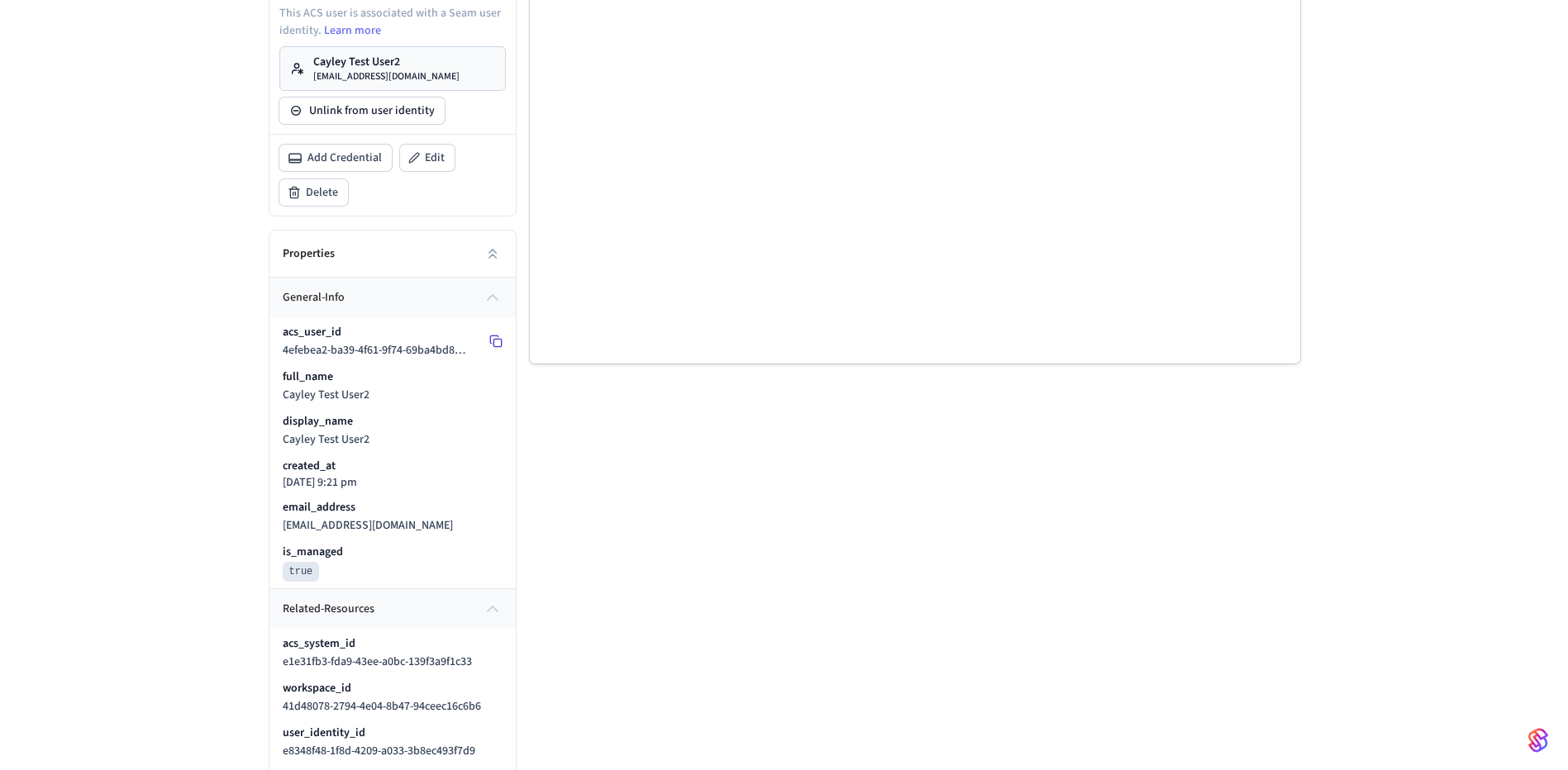
click at [497, 340] on icon at bounding box center [496, 341] width 13 height 13
click at [495, 649] on icon at bounding box center [496, 653] width 13 height 13
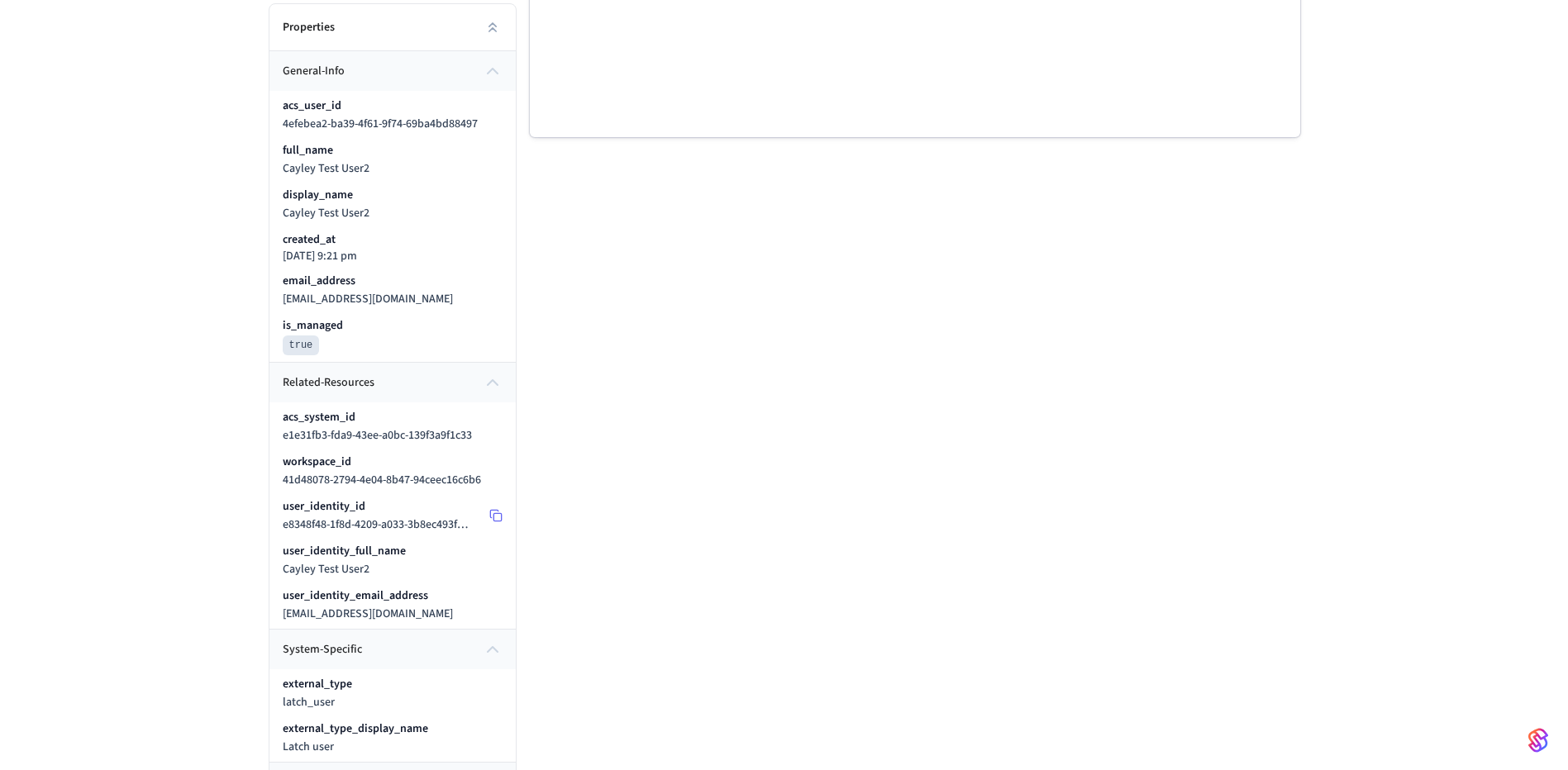
scroll to position [826, 0]
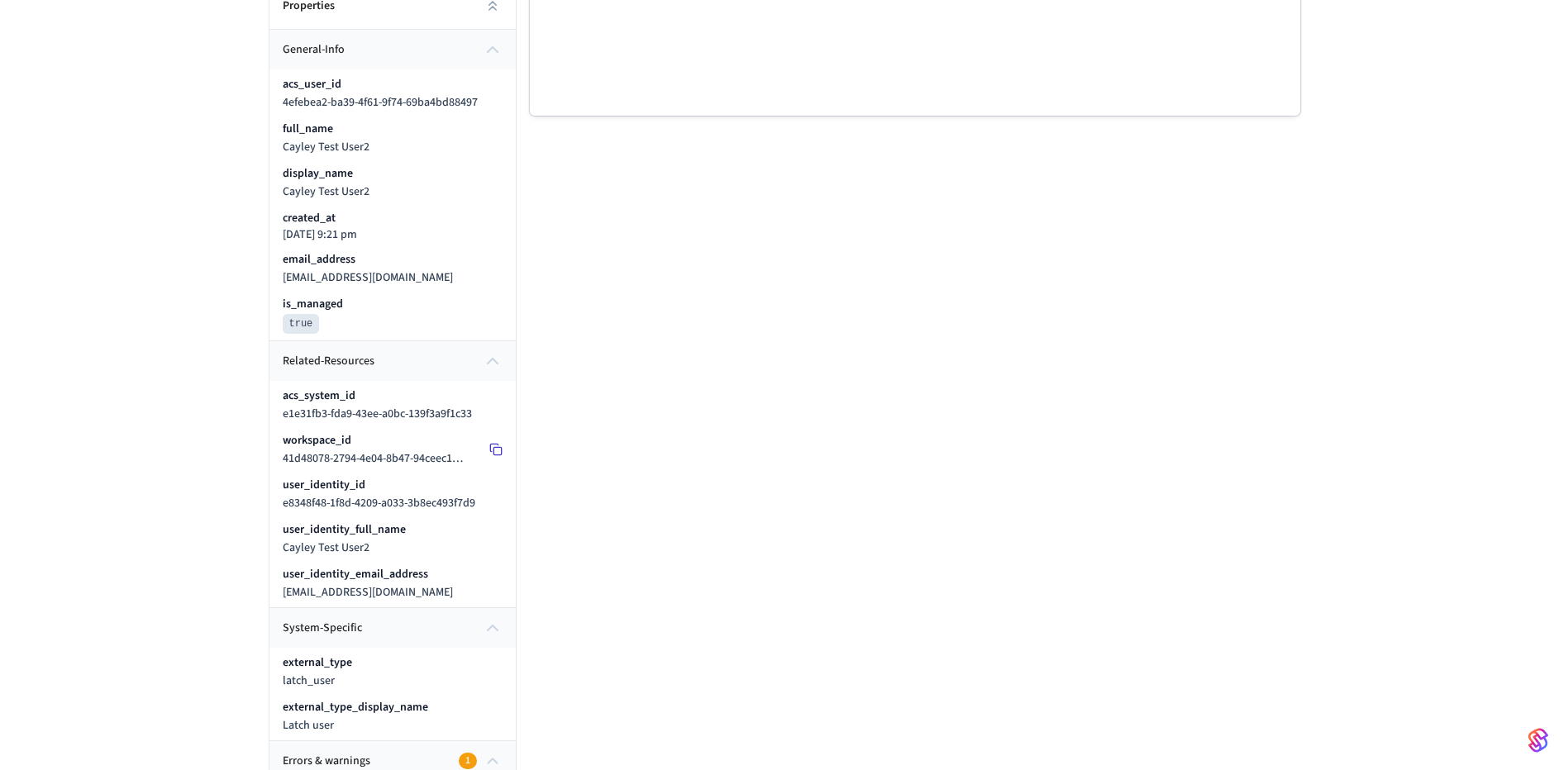
click at [496, 452] on icon at bounding box center [496, 450] width 13 height 13
click at [493, 185] on icon at bounding box center [496, 183] width 13 height 13
click at [493, 271] on icon at bounding box center [496, 269] width 13 height 13
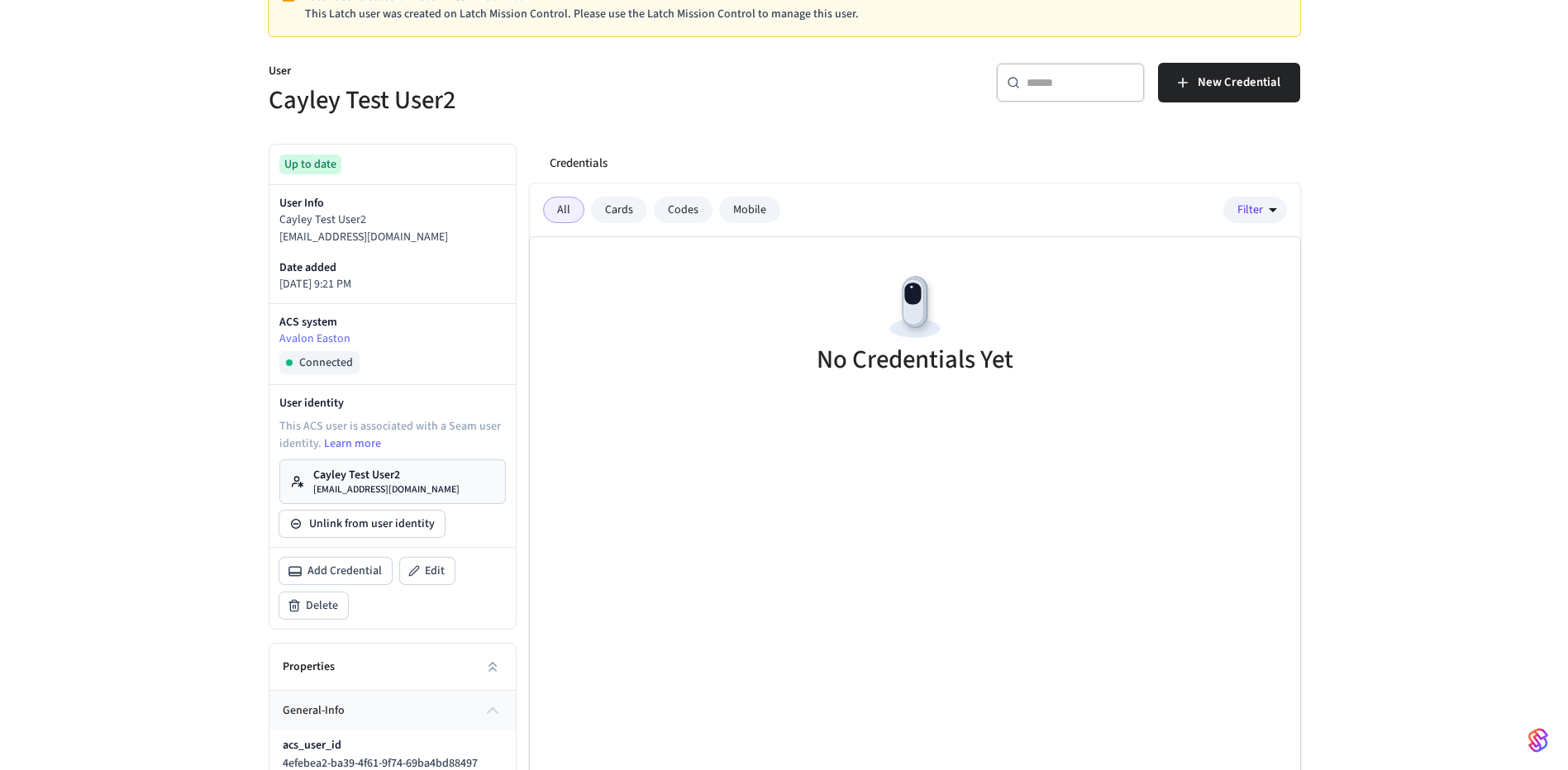
scroll to position [0, 0]
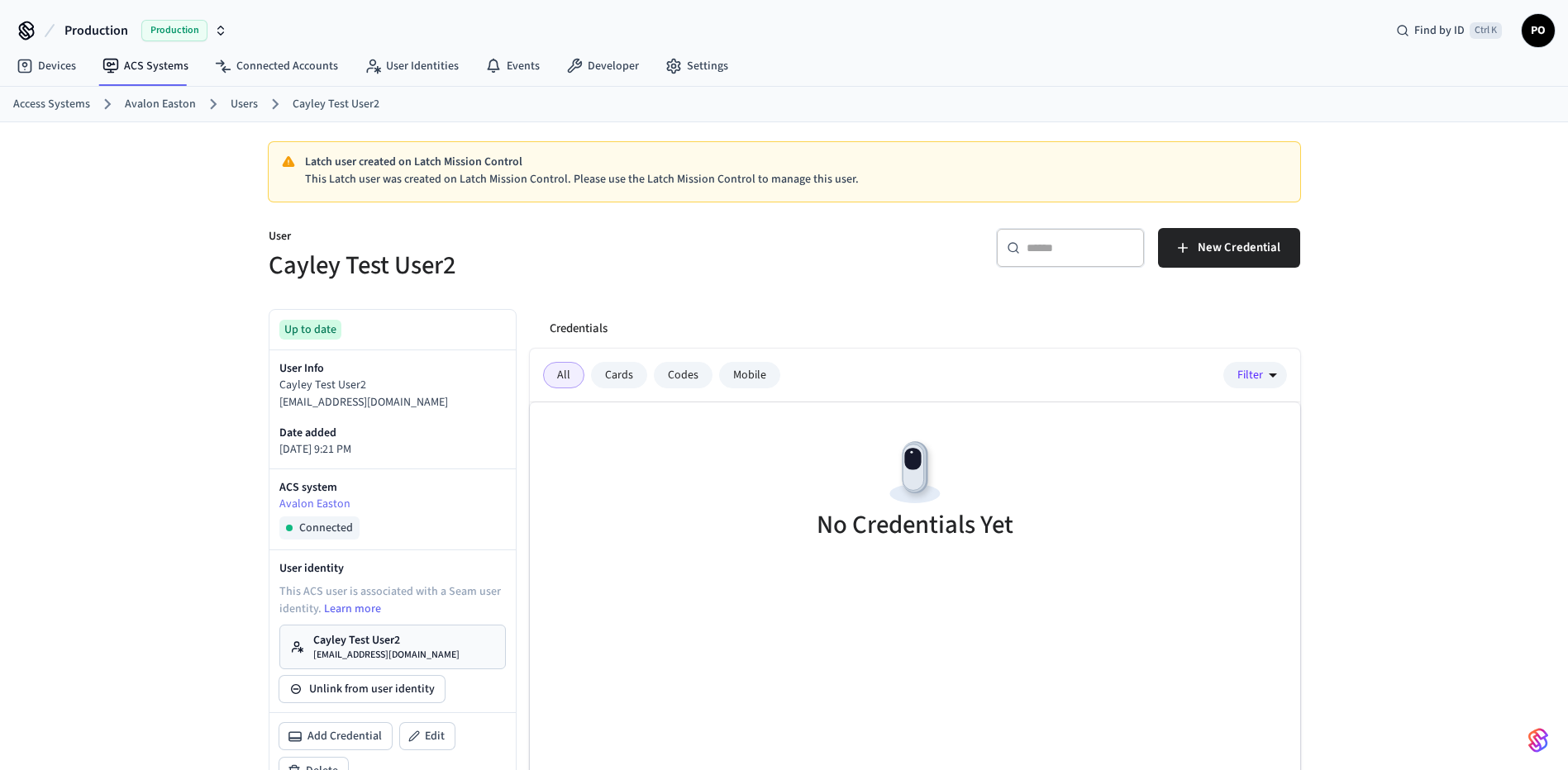
click at [363, 640] on p "Cayley Test User2" at bounding box center [387, 640] width 146 height 16
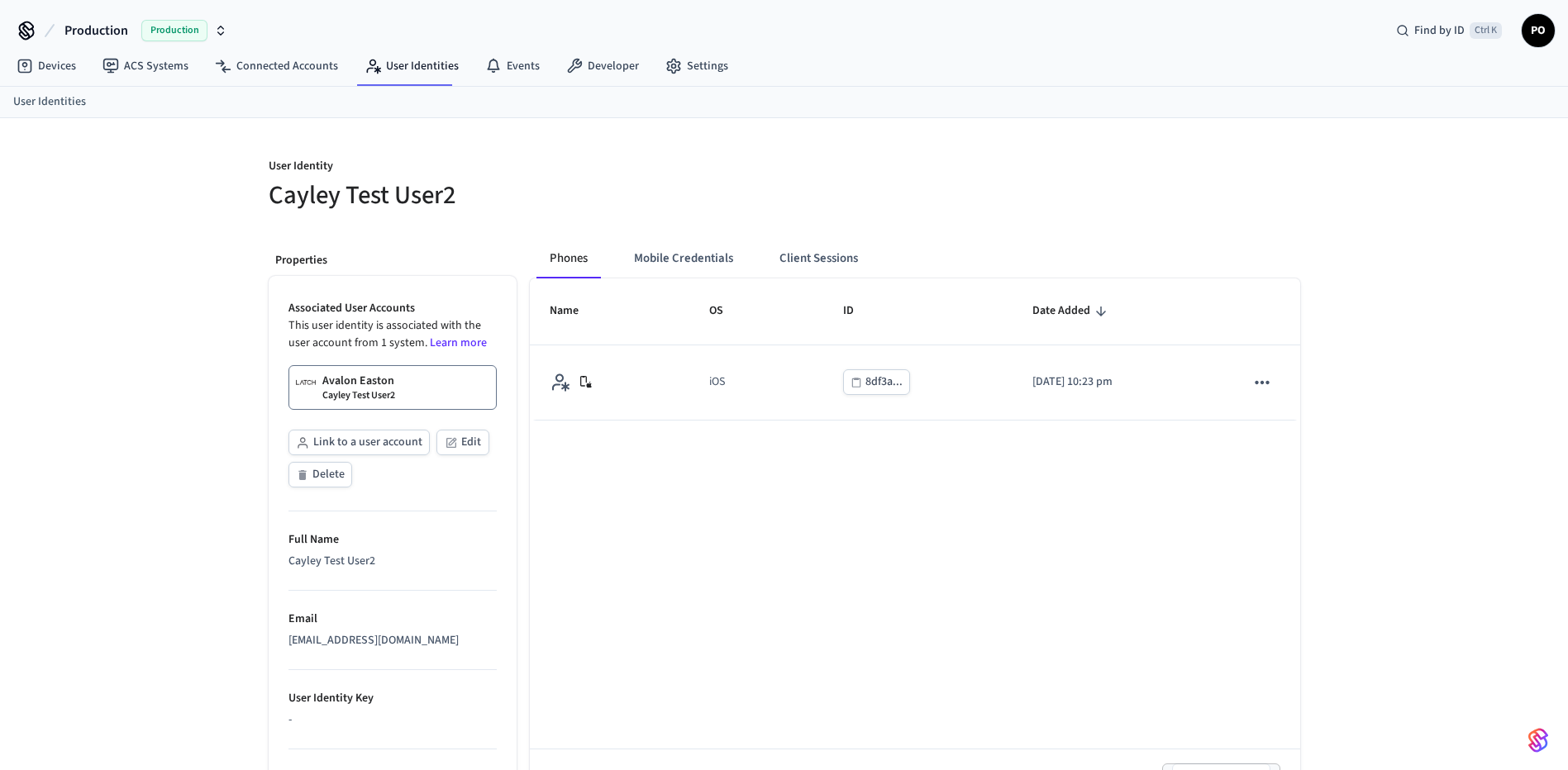
click at [838, 264] on button "Client Sessions" at bounding box center [819, 259] width 105 height 40
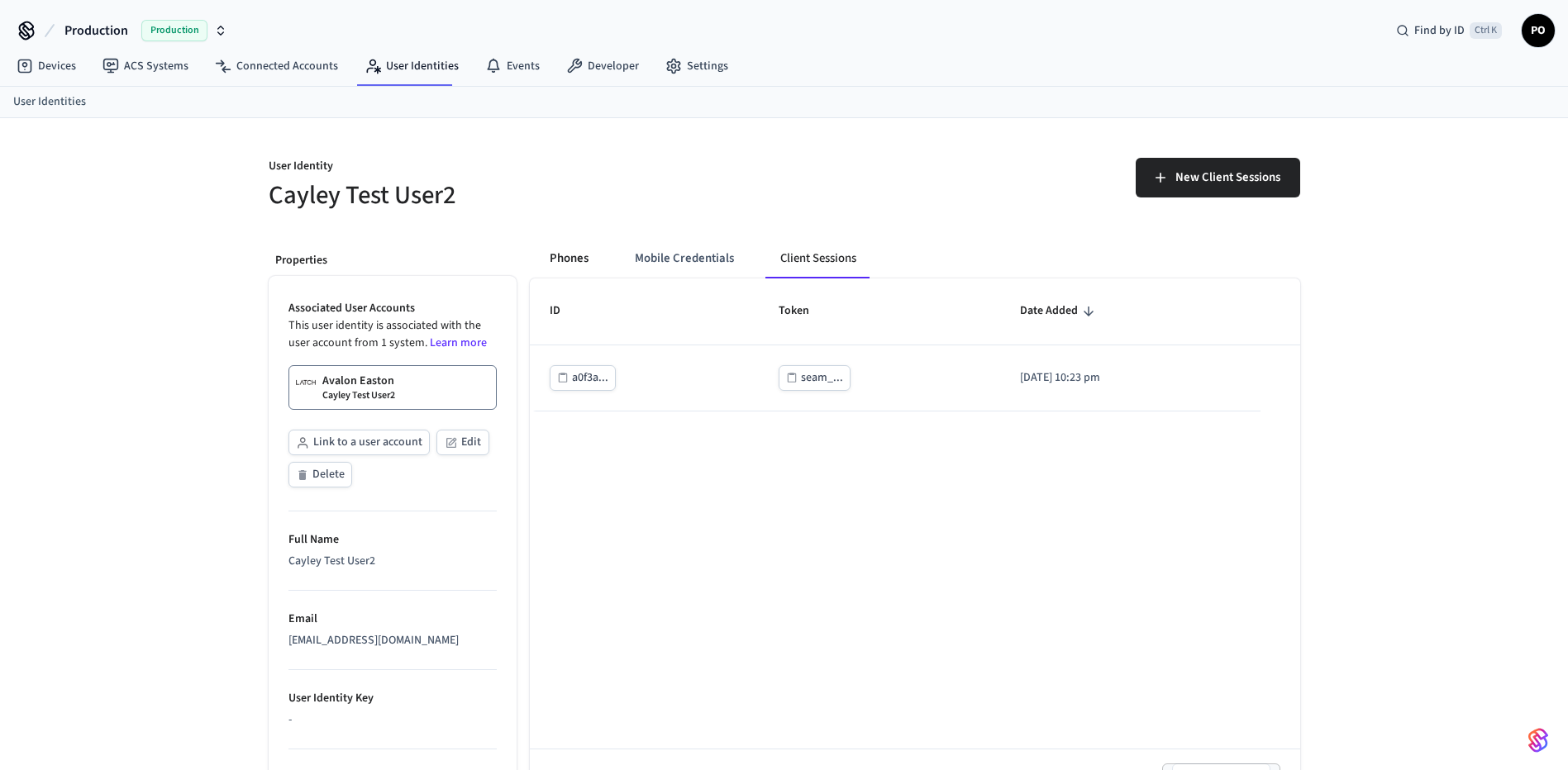
click at [562, 260] on button "Phones" at bounding box center [569, 259] width 66 height 40
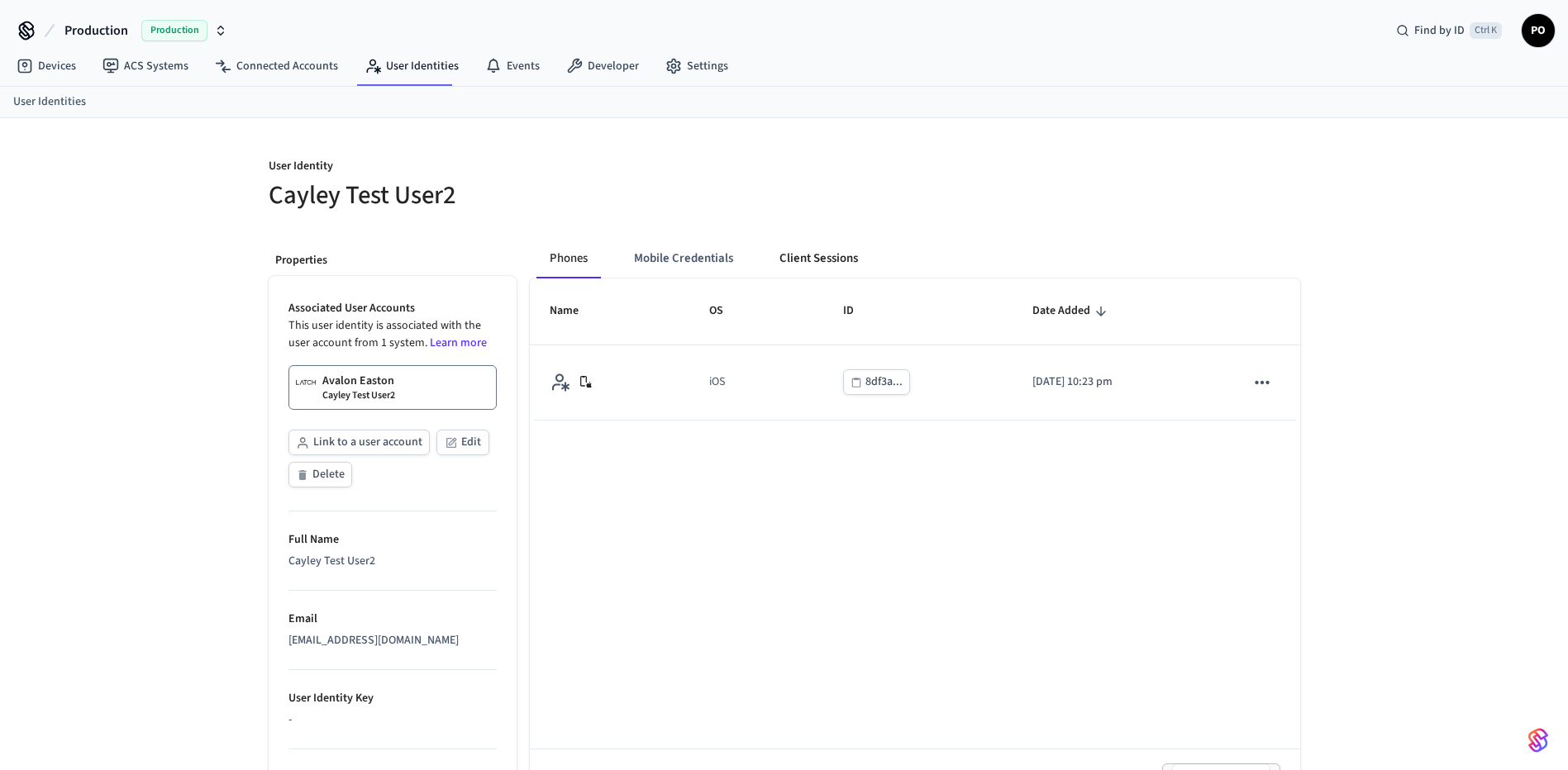
click at [820, 254] on button "Client Sessions" at bounding box center [819, 259] width 105 height 40
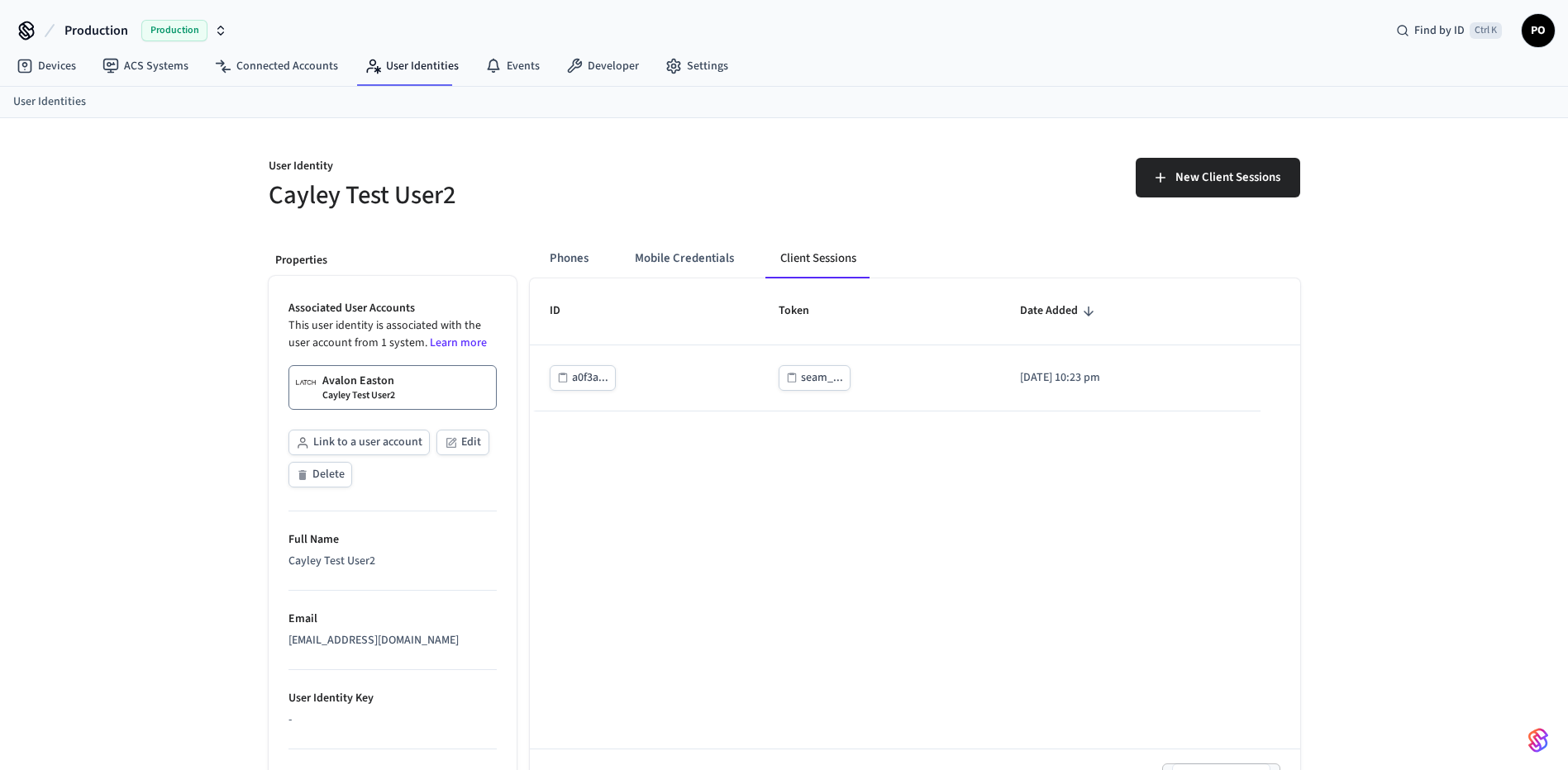
click at [1002, 580] on div "ID Token Date Added a0f3a... seam_... [DATE] 10:23 pm 1-1 of 1 1 25 per page **…" at bounding box center [915, 548] width 770 height 539
click at [737, 616] on div "ID Token Date Added a0f3a... seam_... [DATE] 10:23 pm 1-1 of 1 1 25 per page **…" at bounding box center [915, 548] width 770 height 539
click at [656, 261] on button "Mobile Credentials" at bounding box center [685, 259] width 126 height 40
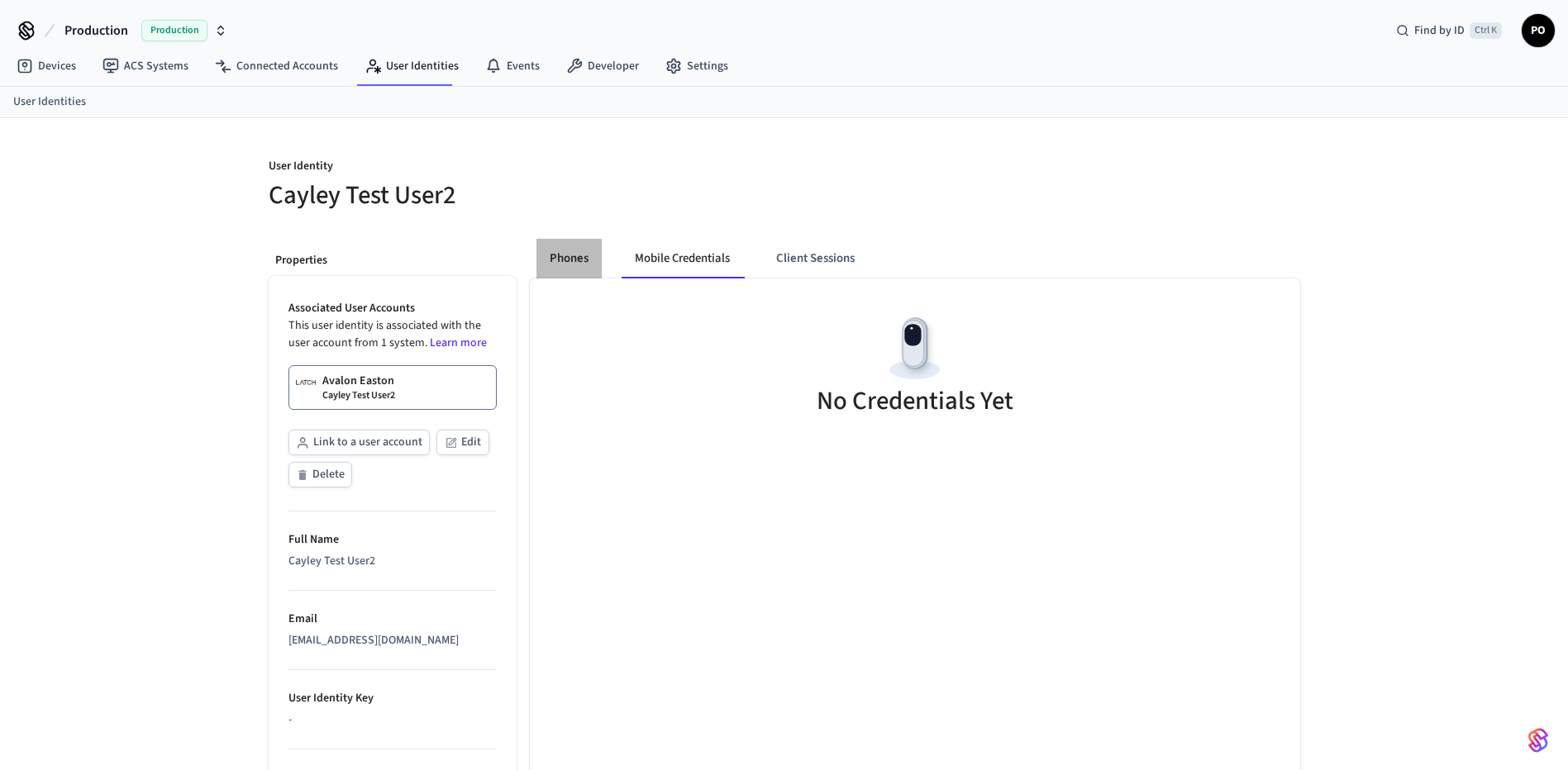
click at [581, 253] on button "Phones" at bounding box center [569, 259] width 66 height 40
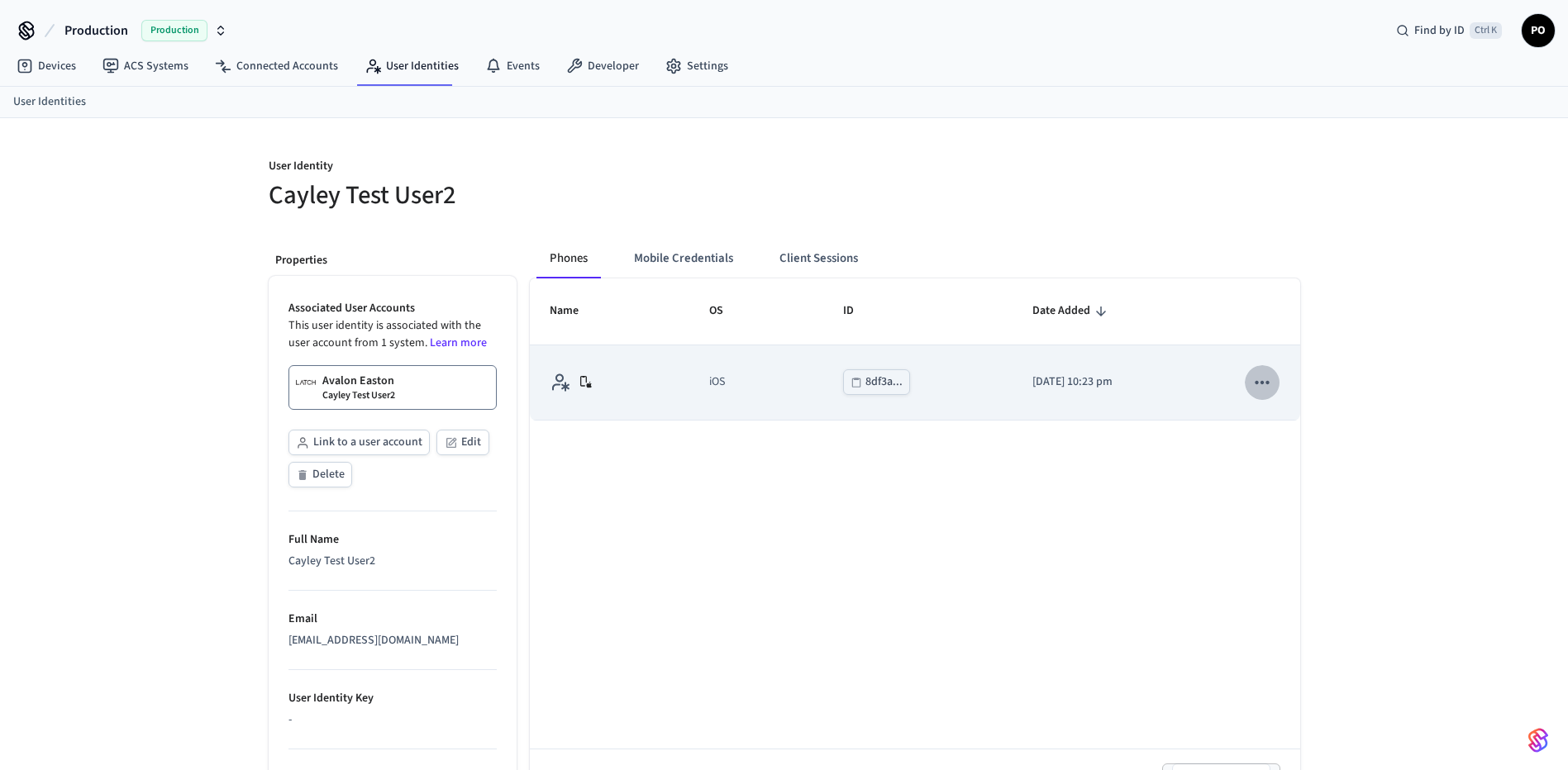
click at [1257, 379] on icon "sticky table" at bounding box center [1262, 382] width 22 height 22
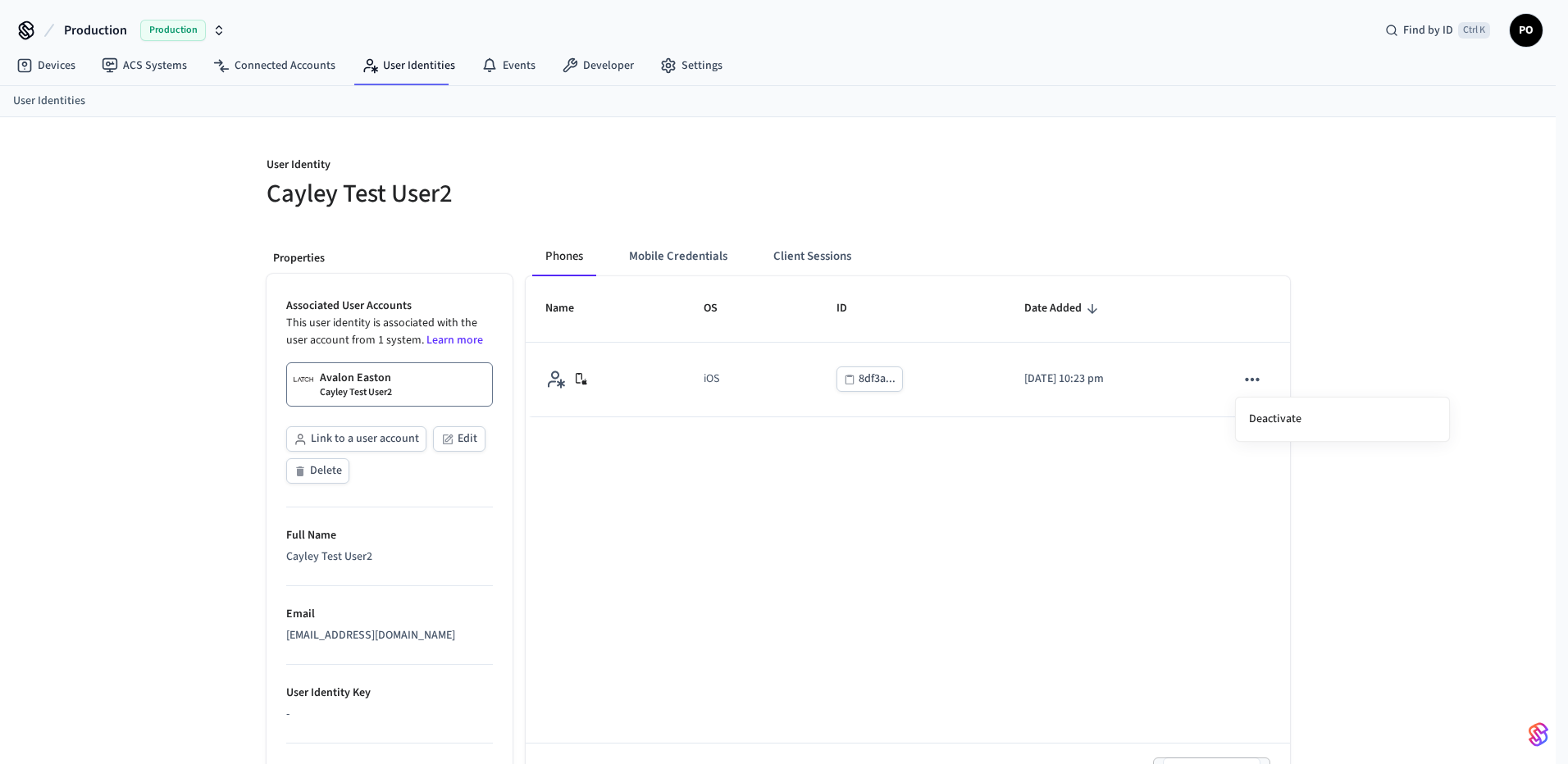
click at [839, 588] on div at bounding box center [784, 382] width 1568 height 764
click at [778, 607] on div "Name OS ID Date Added iOS 8df3a... [DATE] 10:23 pm 1-1 of 1 1 25 per page ** ​" at bounding box center [908, 543] width 764 height 535
